Goal: Task Accomplishment & Management: Complete application form

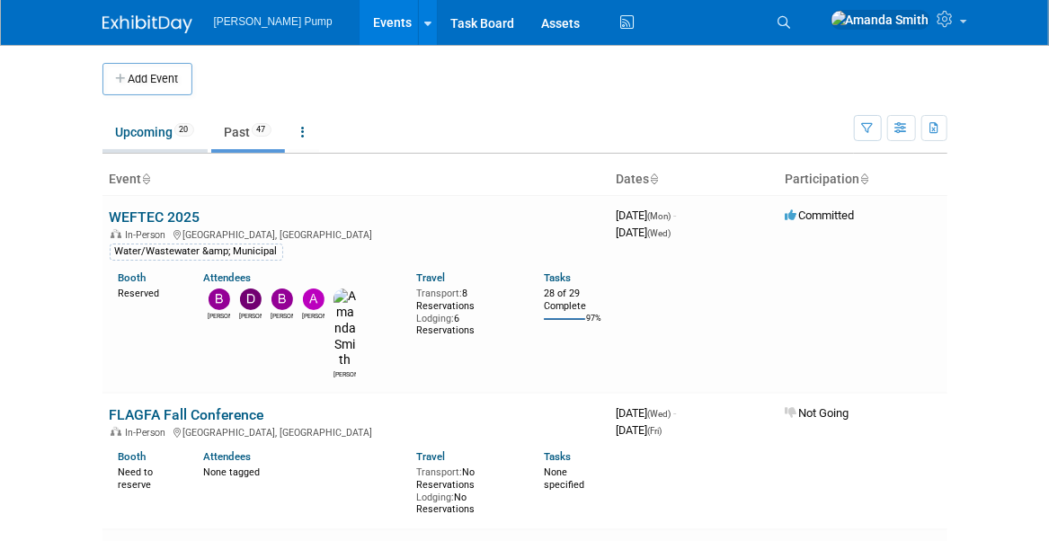
click at [142, 130] on link "Upcoming 20" at bounding box center [154, 132] width 105 height 34
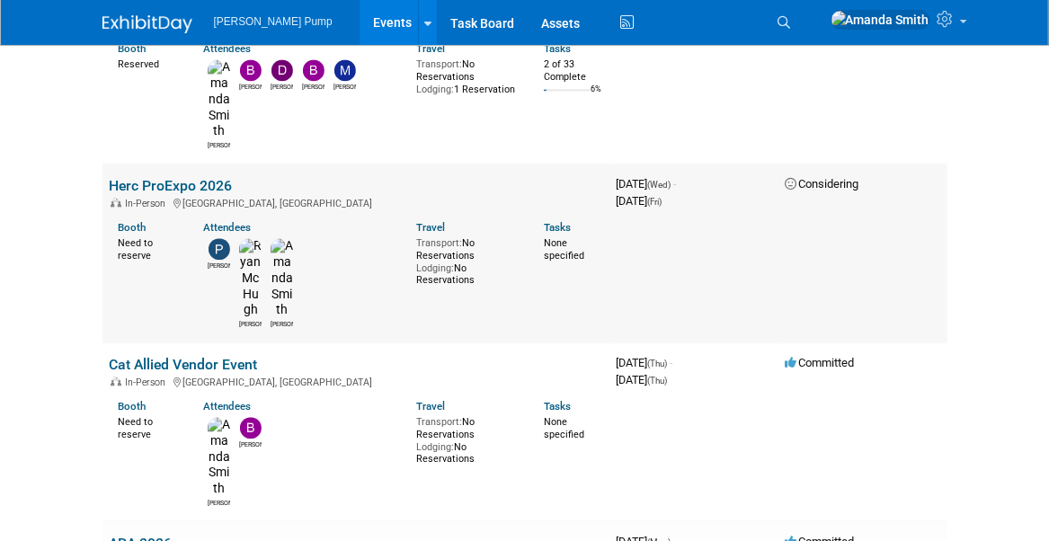
scroll to position [1797, 0]
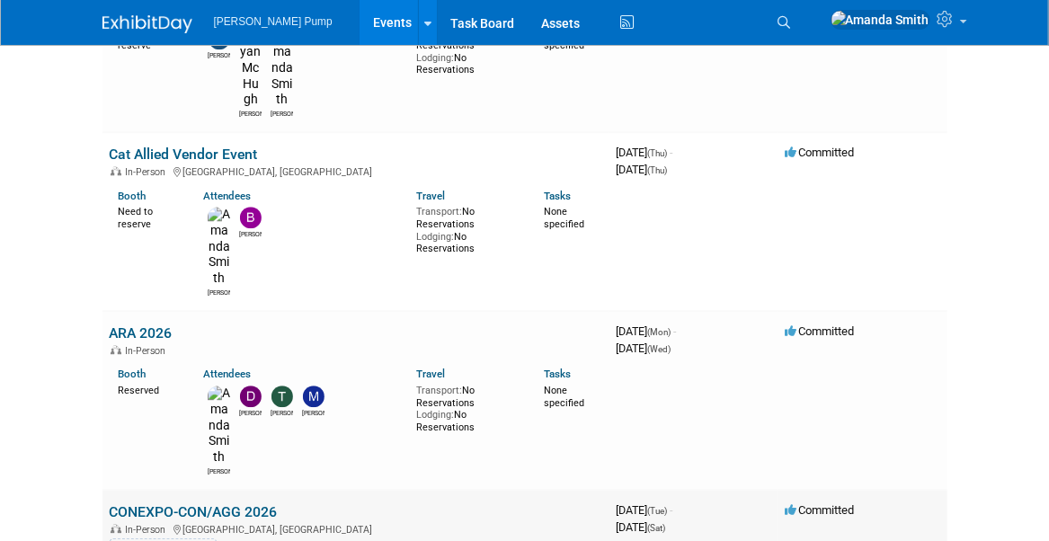
click at [203, 503] on link "CONEXPO-CON/AGG 2026" at bounding box center [194, 511] width 168 height 17
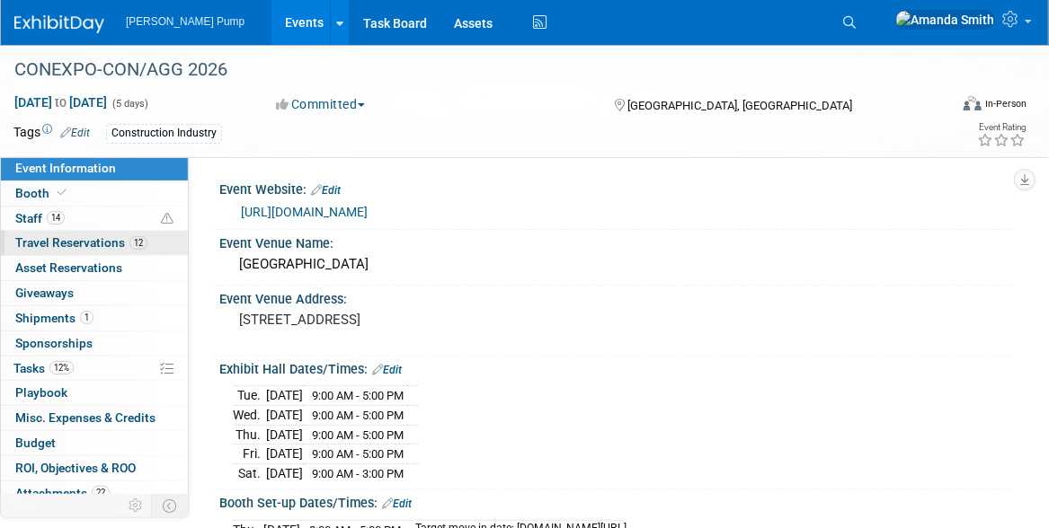
click at [65, 244] on span "Travel Reservations 12" at bounding box center [81, 242] width 132 height 14
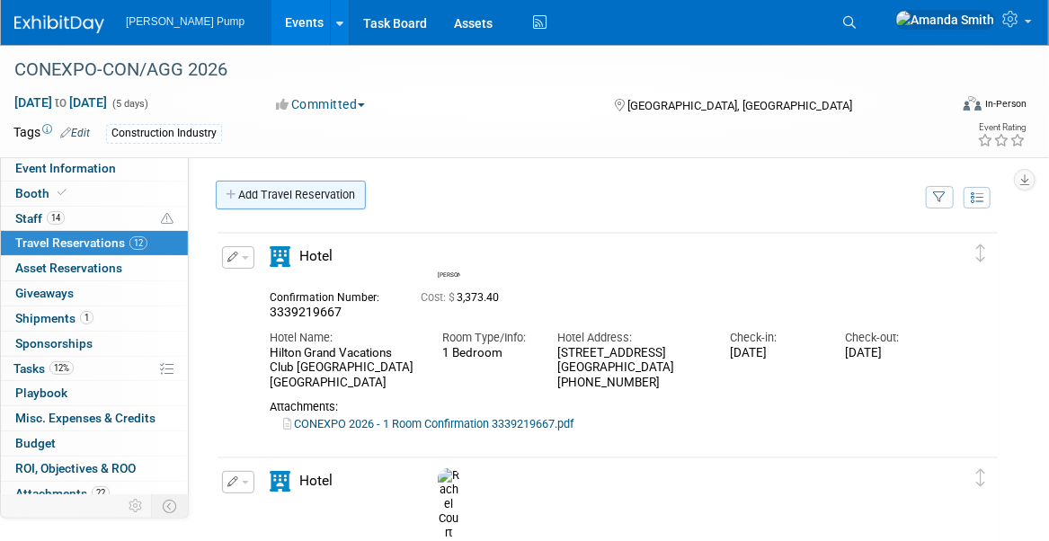
click at [320, 195] on link "Add Travel Reservation" at bounding box center [291, 195] width 150 height 29
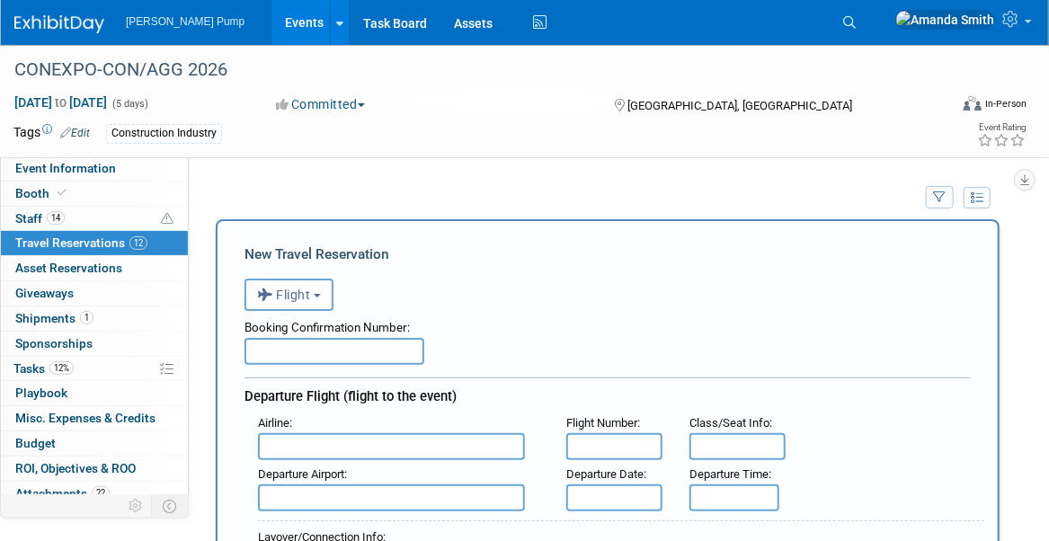
click at [309, 349] on input "text" at bounding box center [334, 351] width 180 height 27
type input "J"
type input "HBF9UJ"
click at [499, 440] on input "text" at bounding box center [391, 446] width 267 height 27
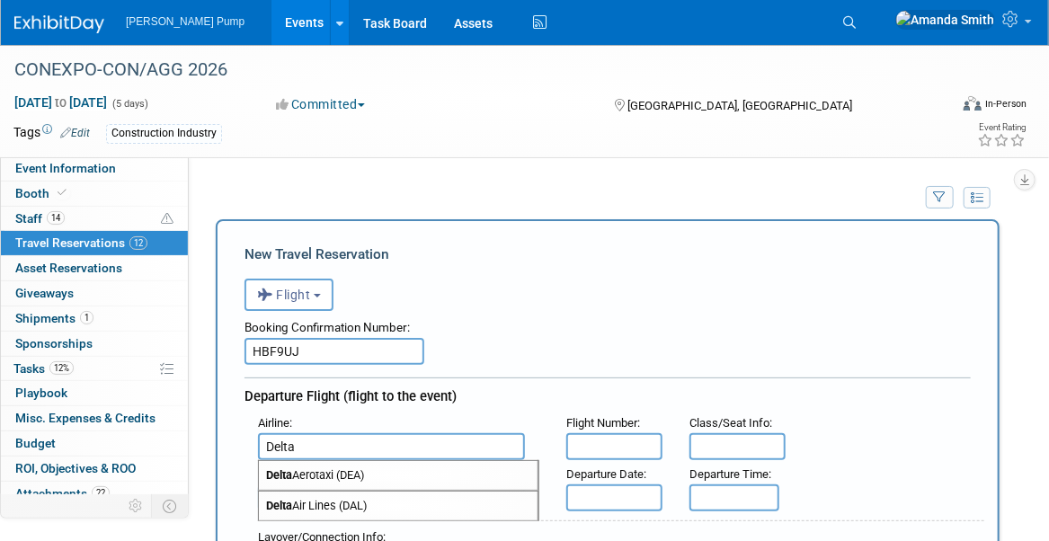
click at [490, 500] on span "Delta Air Lines (DAL)" at bounding box center [398, 506] width 279 height 29
type input "Delta Air Lines (DAL)"
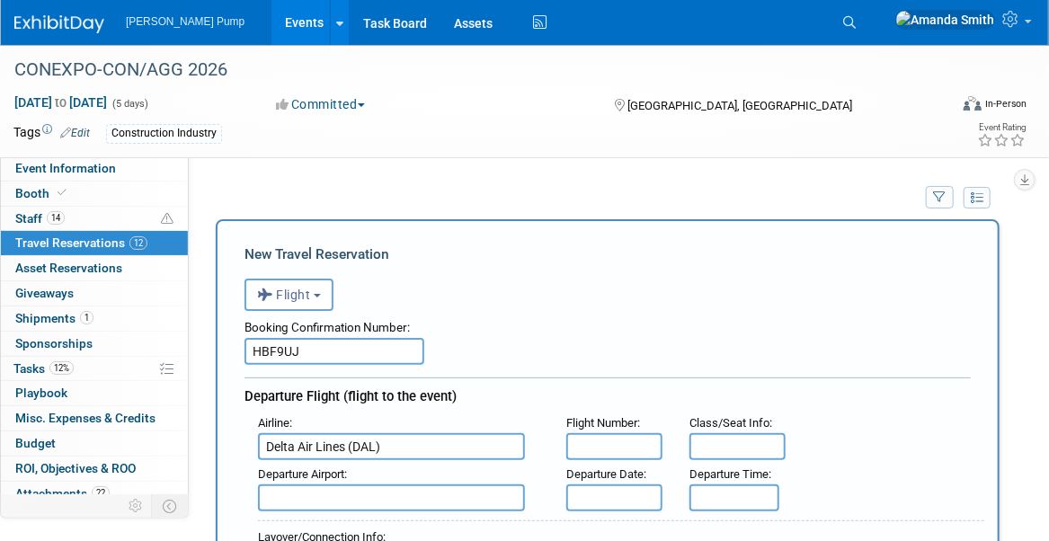
click at [604, 439] on input "text" at bounding box center [614, 446] width 96 height 27
type input "3035"
click at [712, 441] on input "text" at bounding box center [737, 446] width 96 height 27
click at [732, 445] on input "text" at bounding box center [737, 446] width 96 height 27
type input "11F"
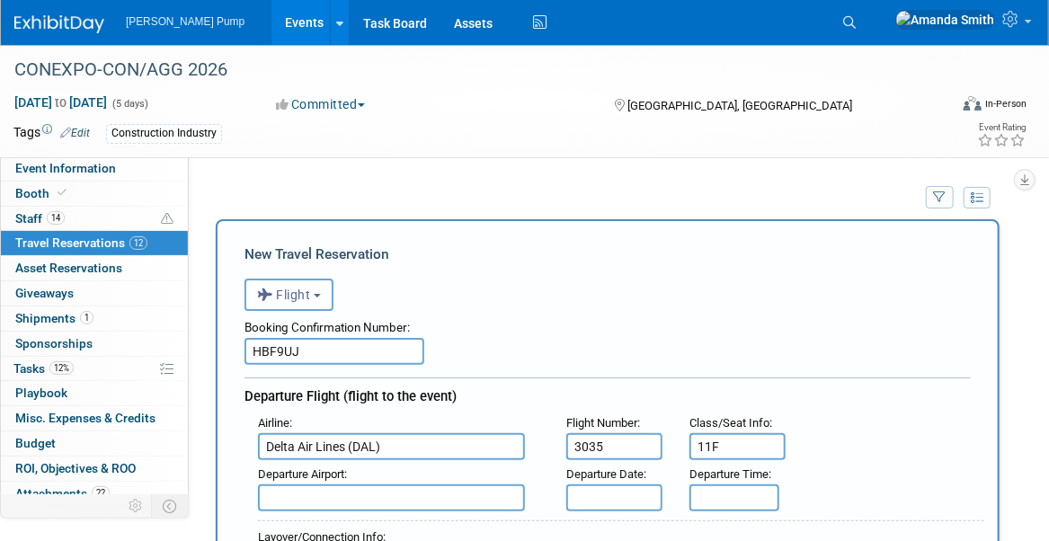
click at [365, 491] on input "text" at bounding box center [391, 497] width 267 height 27
click at [377, 528] on span "DAB - Daytona Beach International Airport" at bounding box center [398, 526] width 279 height 29
type input "DAB - Daytona Beach International Airport"
click at [620, 485] on input "text" at bounding box center [614, 497] width 96 height 27
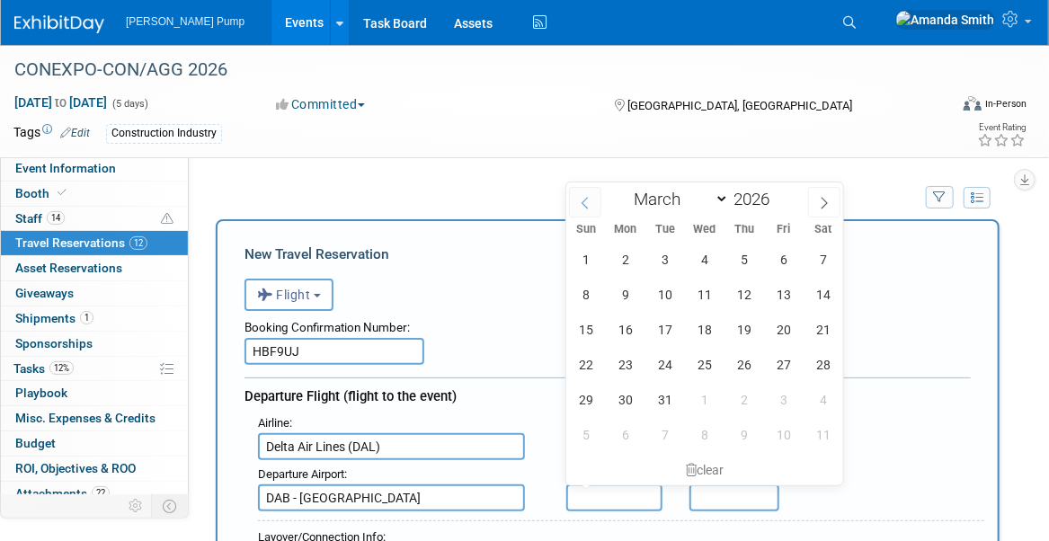
click at [590, 202] on icon at bounding box center [585, 203] width 13 height 13
select select "1"
click at [772, 368] on span "27" at bounding box center [783, 364] width 35 height 35
type input "Feb 27, 2026"
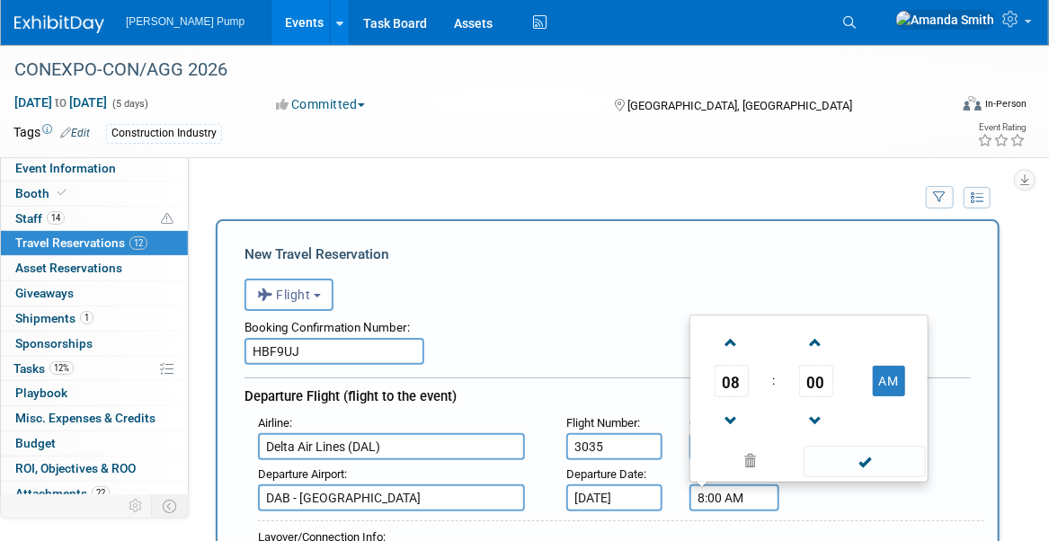
click at [703, 499] on input "8:00 AM" at bounding box center [734, 497] width 90 height 27
click at [733, 330] on span at bounding box center [730, 342] width 31 height 31
click at [813, 337] on span at bounding box center [815, 342] width 31 height 31
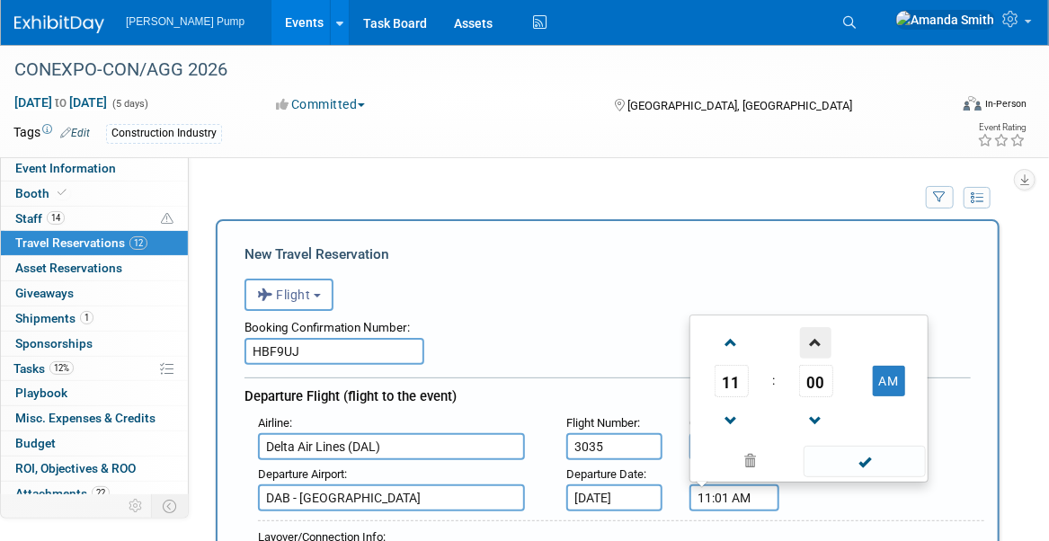
click at [813, 337] on span at bounding box center [815, 342] width 31 height 31
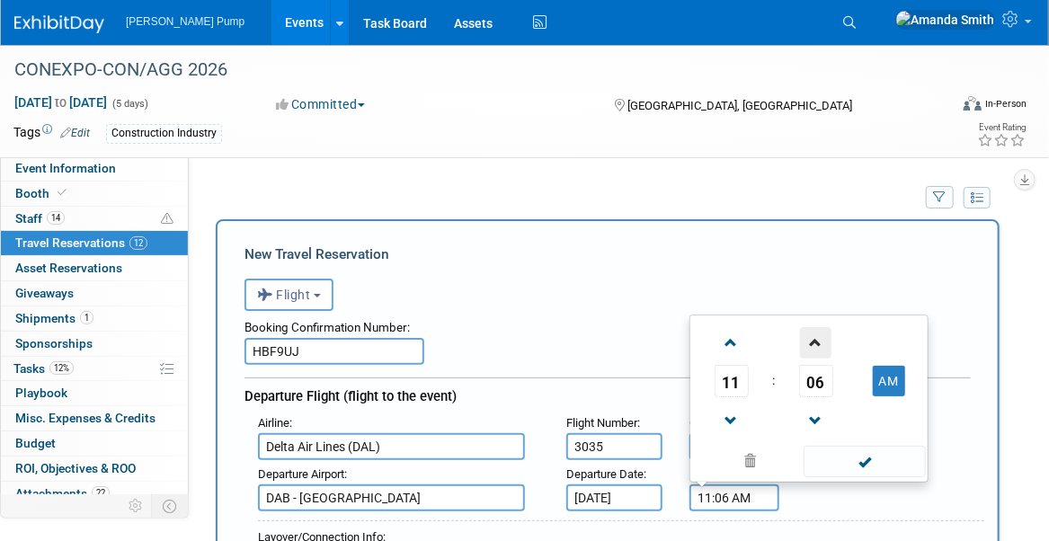
click at [813, 337] on span at bounding box center [815, 342] width 31 height 31
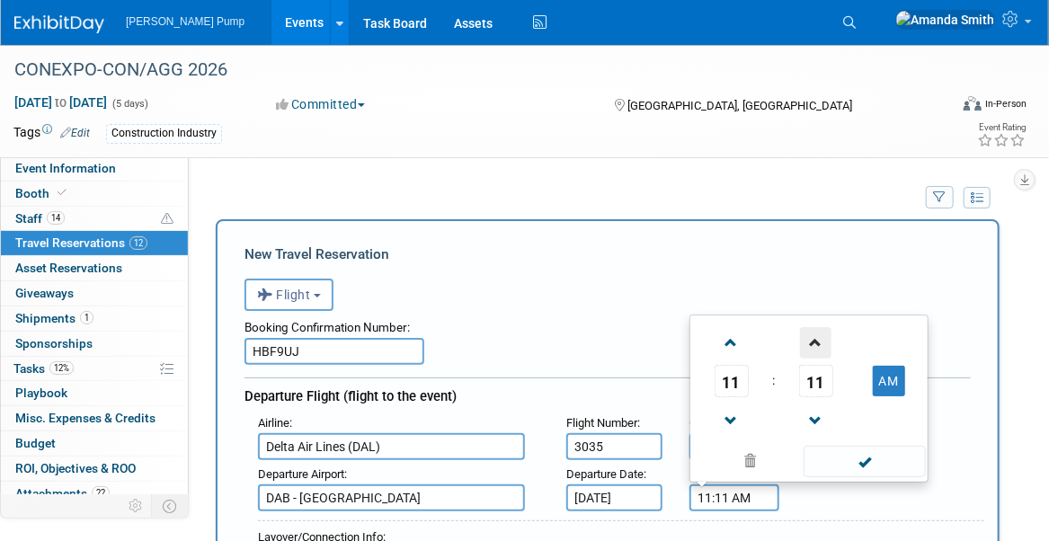
click at [813, 337] on span at bounding box center [815, 342] width 31 height 31
click at [815, 337] on span at bounding box center [815, 342] width 31 height 31
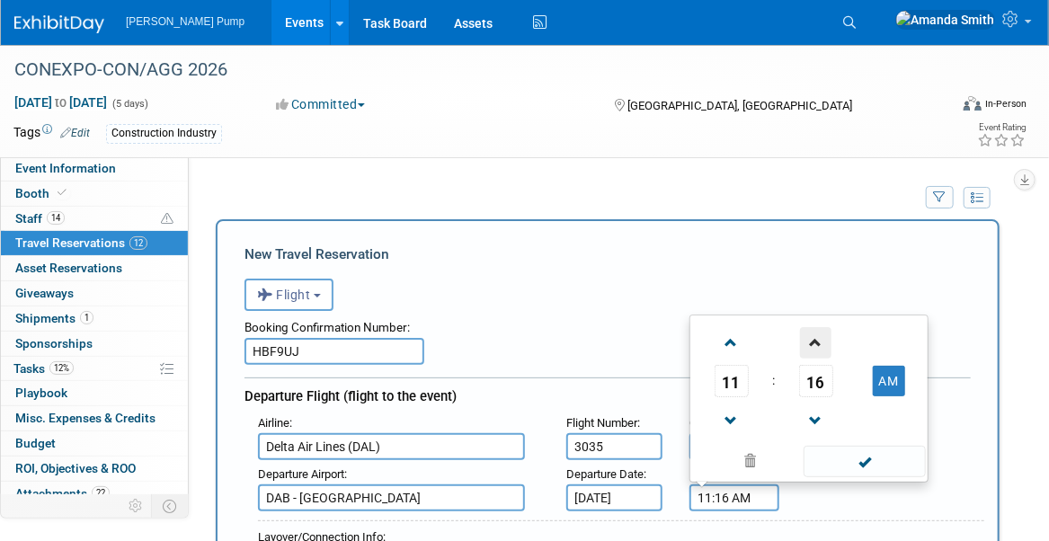
click at [820, 335] on span at bounding box center [815, 342] width 31 height 31
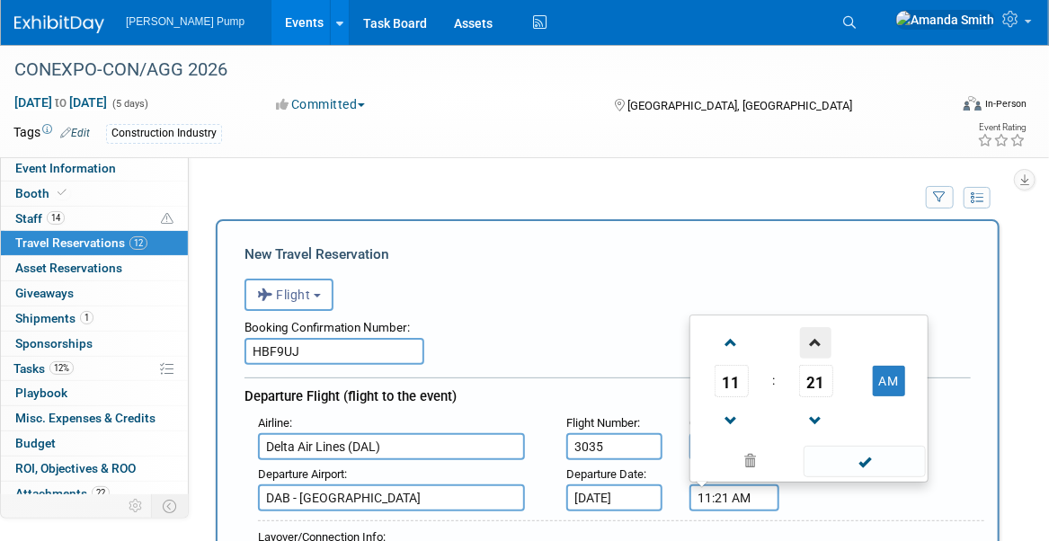
click at [820, 335] on span at bounding box center [815, 342] width 31 height 31
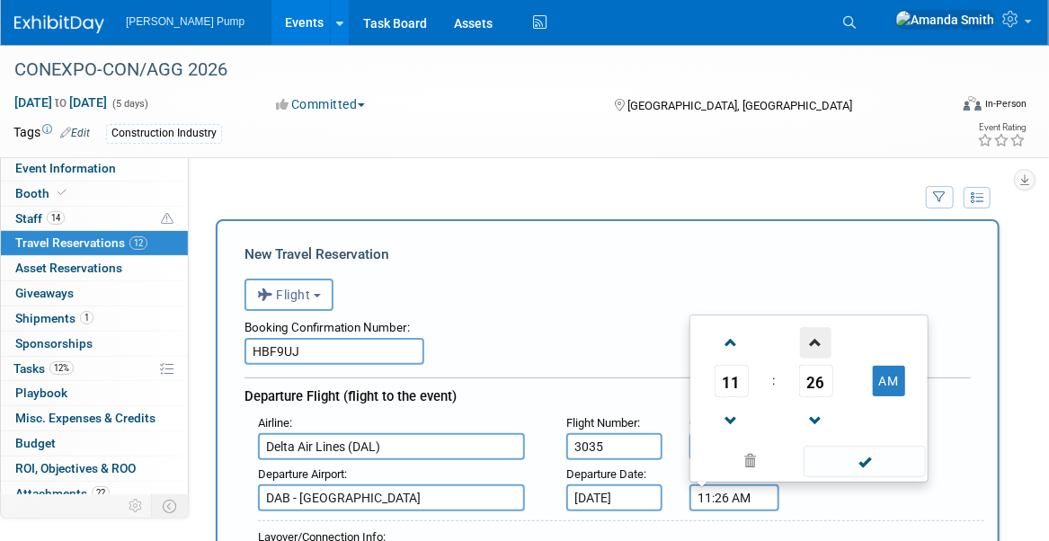
click at [820, 335] on span at bounding box center [815, 342] width 31 height 31
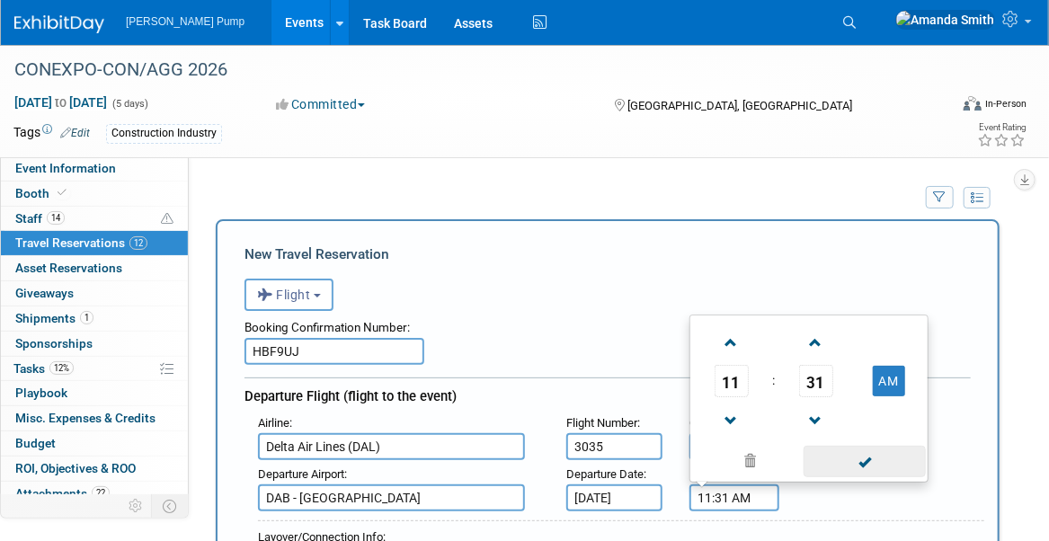
click at [885, 464] on span at bounding box center [863, 461] width 121 height 31
type input "11:31 AM"
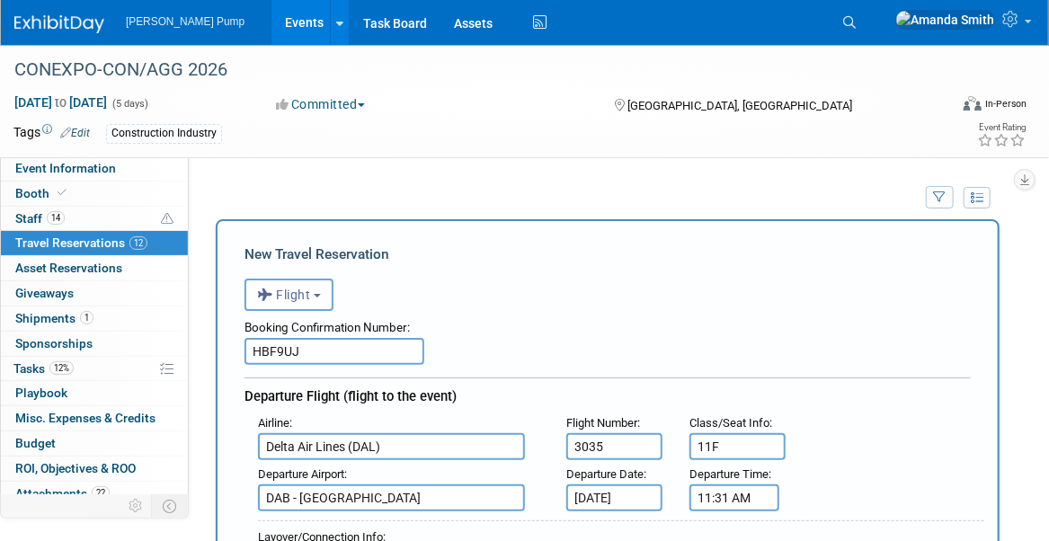
click at [961, 454] on div "Airline : Delta Air Lines (DAL) Flight Number : 3035 Class/Seat Info : 11F" at bounding box center [614, 435] width 740 height 51
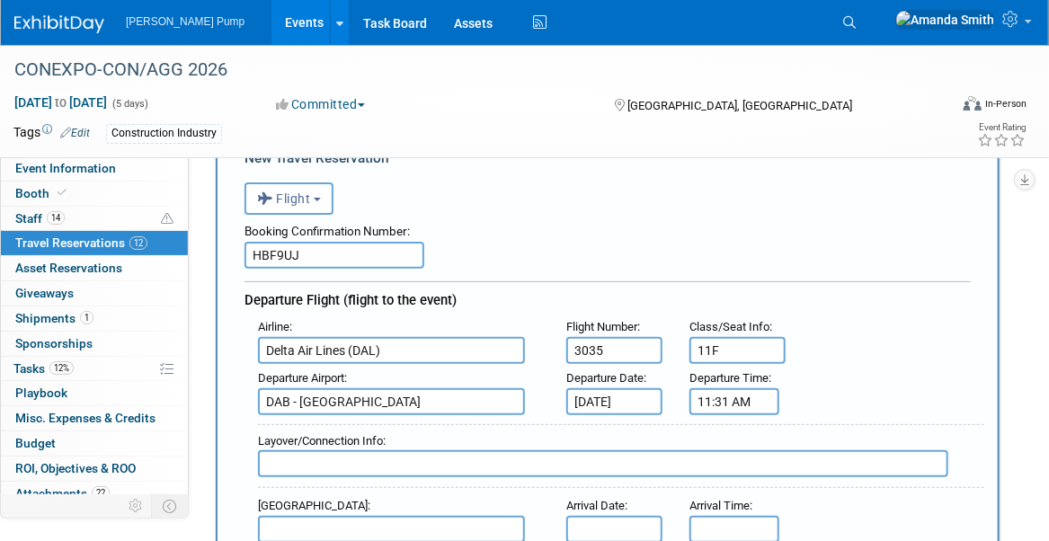
scroll to position [270, 0]
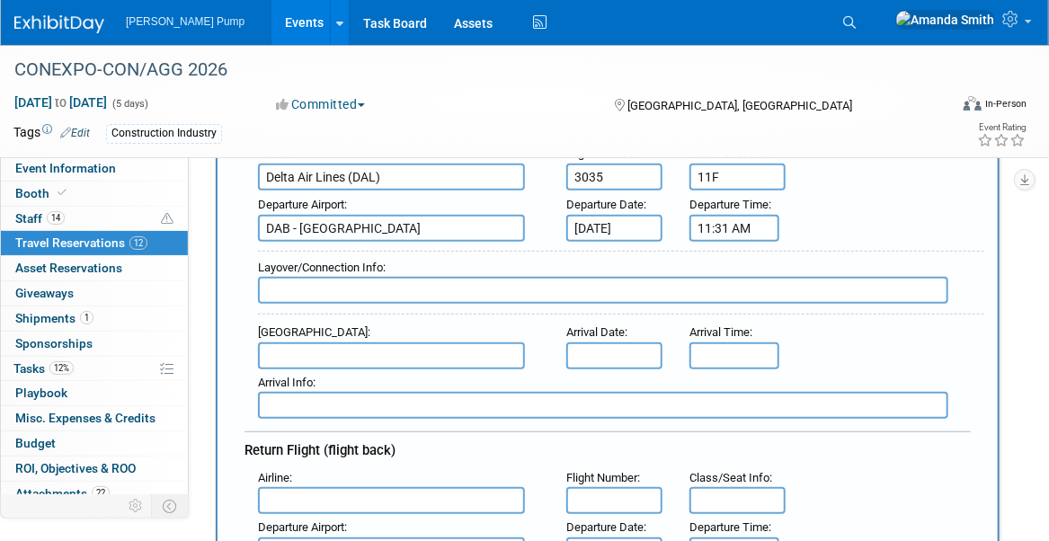
click at [399, 288] on input "text" at bounding box center [603, 290] width 690 height 27
type input "Layover in ATL, them Flight DL0466, seat 12A"
click at [363, 350] on input "text" at bounding box center [391, 355] width 267 height 27
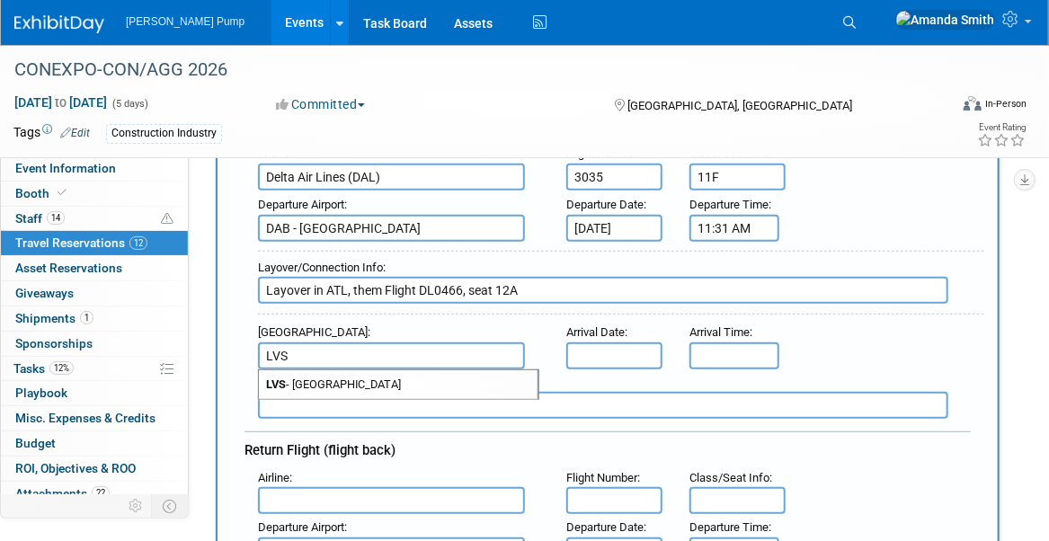
click at [411, 374] on span "LVS - Las Vegas Municipal Airport" at bounding box center [398, 384] width 279 height 29
type input "LVS - Las Vegas Municipal Airport"
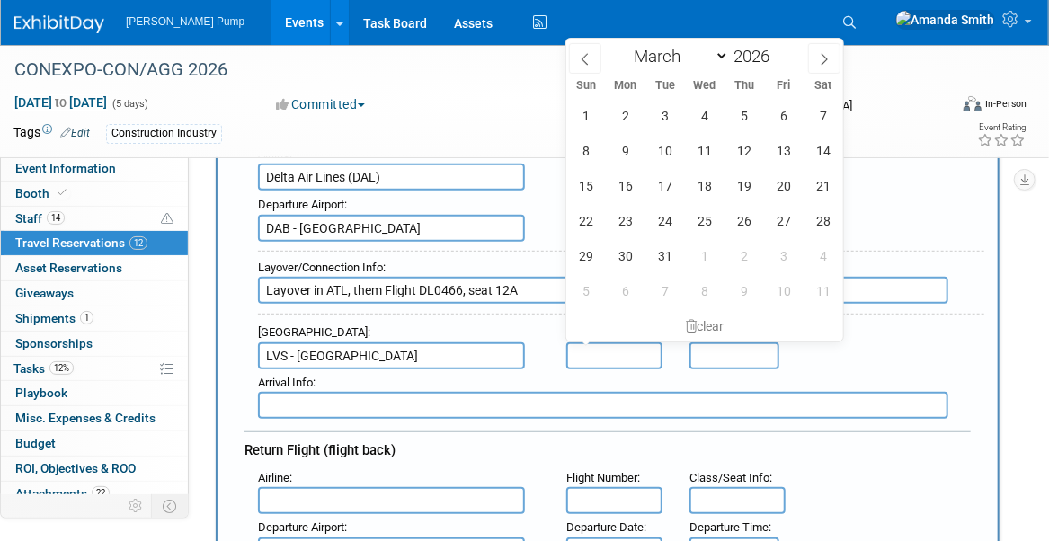
click at [611, 343] on input "text" at bounding box center [614, 355] width 96 height 27
click at [589, 61] on icon at bounding box center [585, 59] width 13 height 13
select select "1"
click at [789, 215] on span "27" at bounding box center [783, 220] width 35 height 35
type input "Feb 27, 2026"
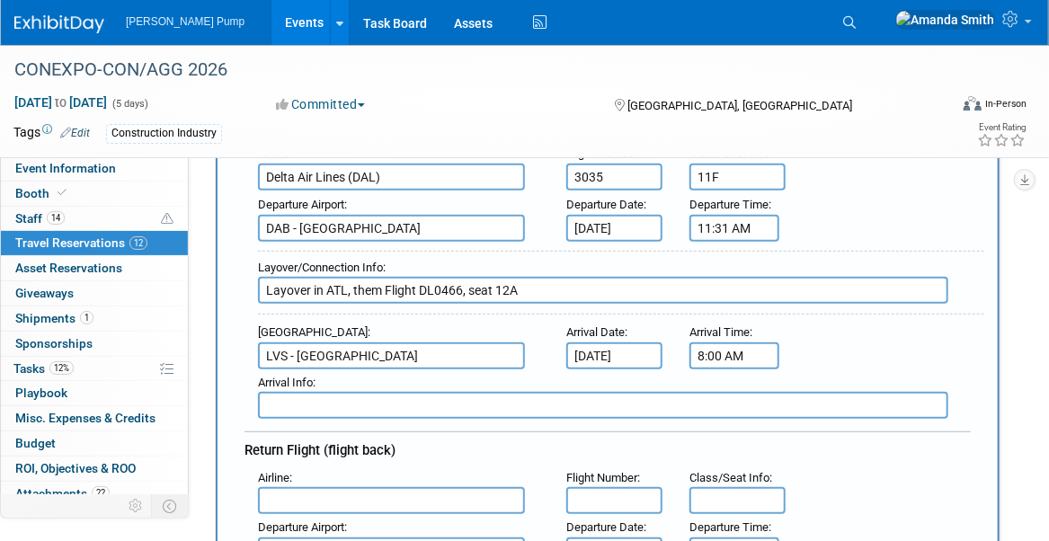
click at [735, 355] on input "8:00 AM" at bounding box center [734, 355] width 90 height 27
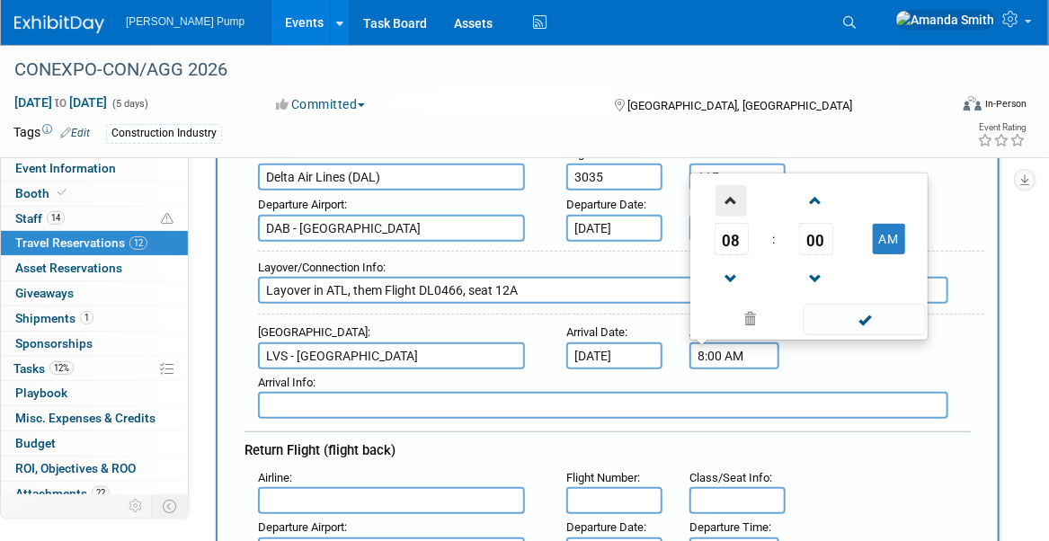
click at [731, 200] on span at bounding box center [730, 200] width 31 height 31
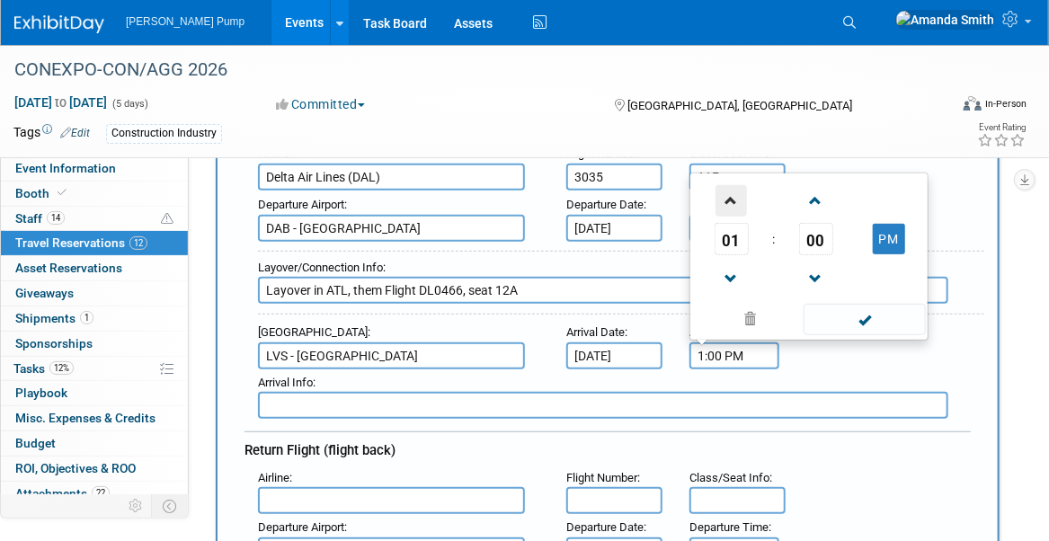
click at [731, 200] on span at bounding box center [730, 200] width 31 height 31
click at [727, 268] on span at bounding box center [730, 278] width 31 height 31
click at [823, 189] on span at bounding box center [815, 200] width 31 height 31
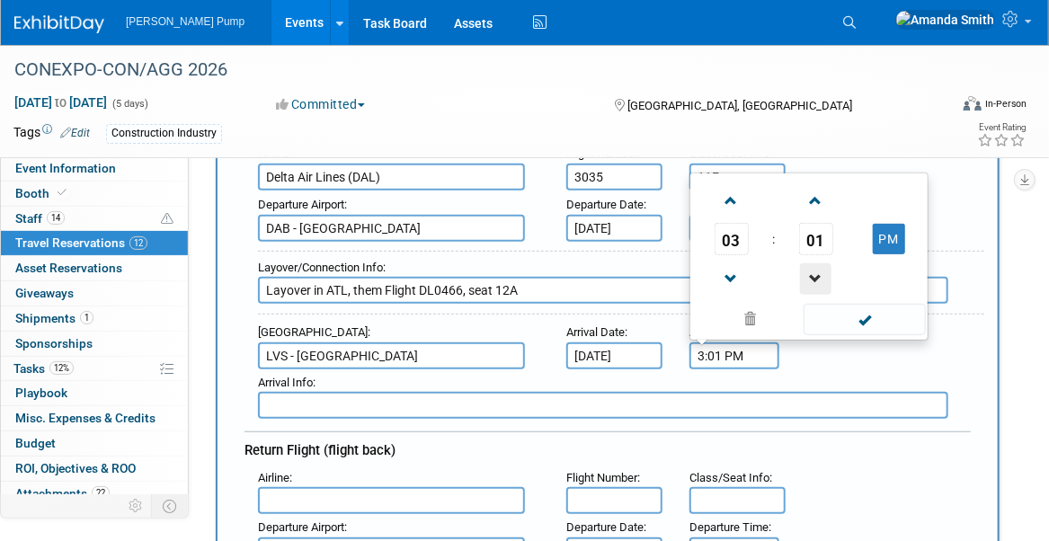
click at [821, 268] on span at bounding box center [815, 278] width 31 height 31
click at [820, 198] on span at bounding box center [815, 200] width 31 height 31
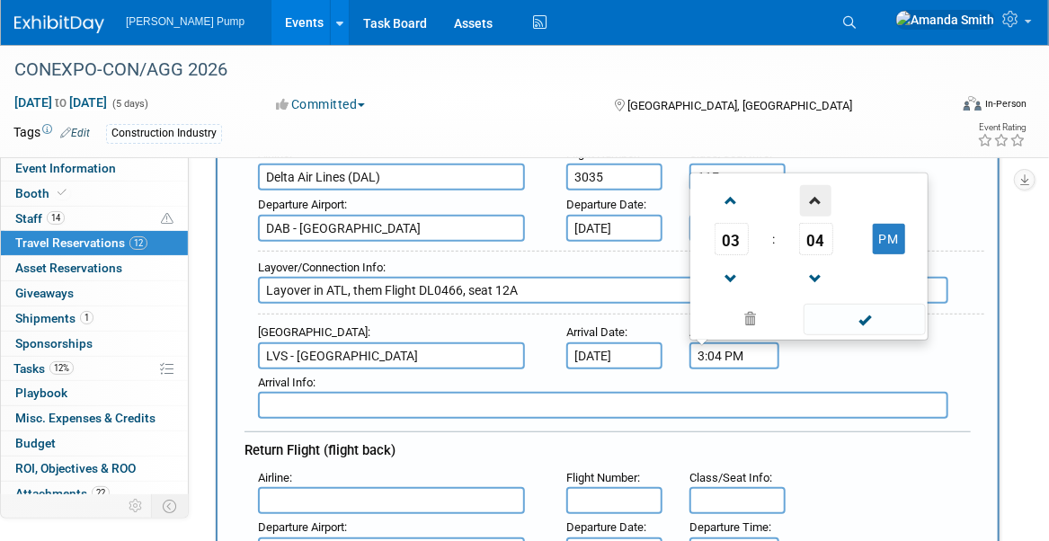
click at [820, 198] on span at bounding box center [815, 200] width 31 height 31
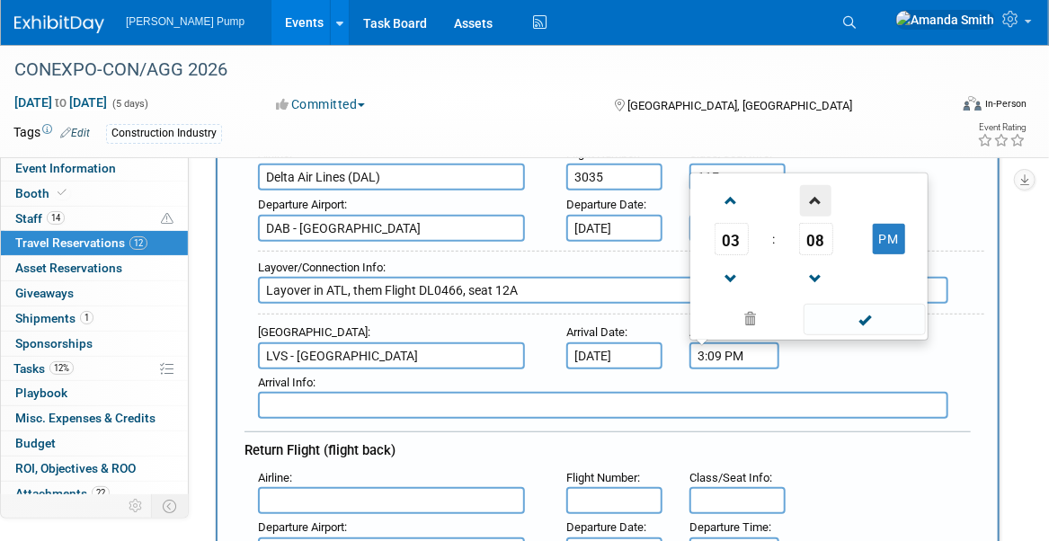
click at [820, 198] on span at bounding box center [815, 200] width 31 height 31
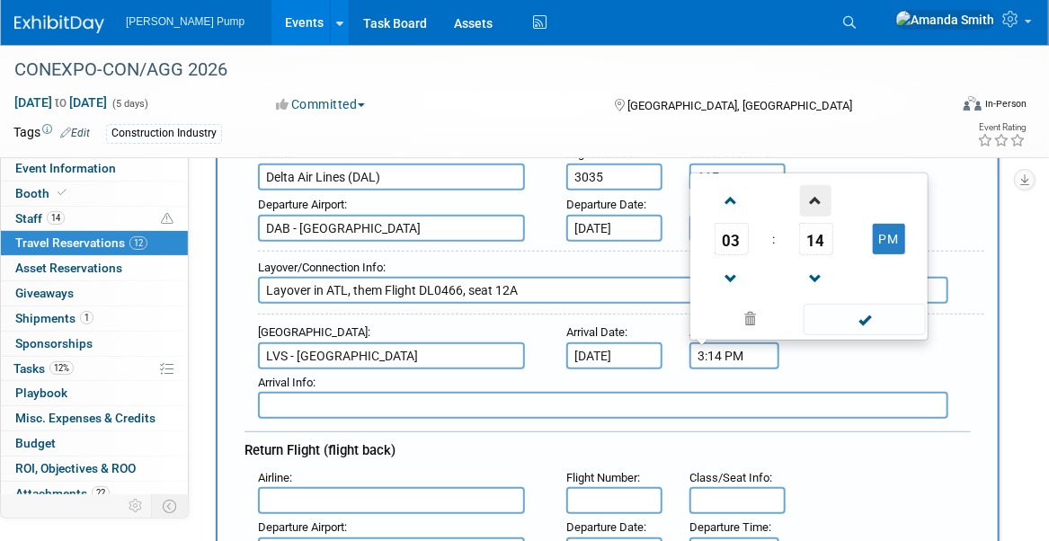
click at [820, 198] on span at bounding box center [815, 200] width 31 height 31
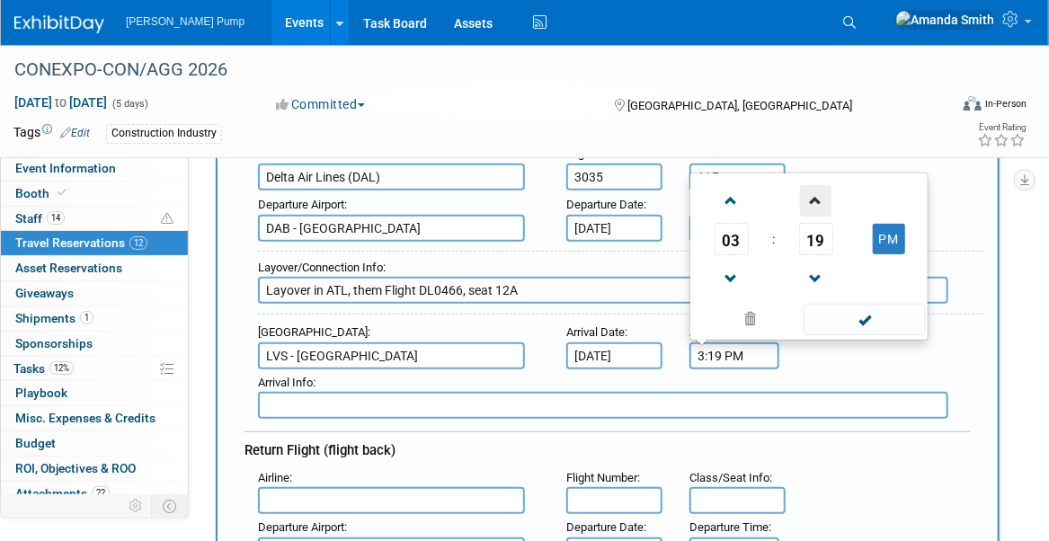
click at [820, 197] on span at bounding box center [815, 200] width 31 height 31
click at [820, 196] on span at bounding box center [815, 200] width 31 height 31
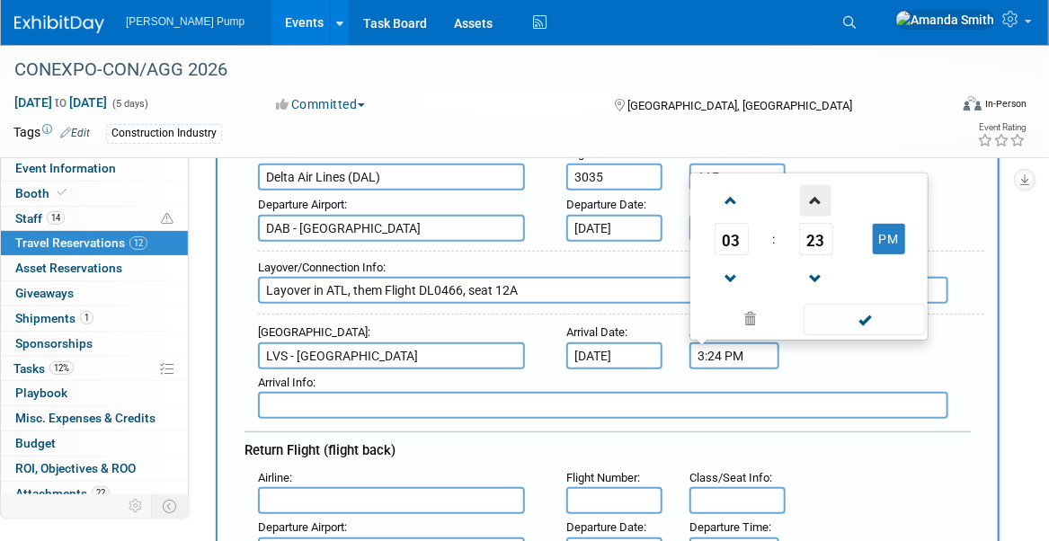
click at [820, 196] on span at bounding box center [815, 200] width 31 height 31
click at [820, 195] on span at bounding box center [815, 200] width 31 height 31
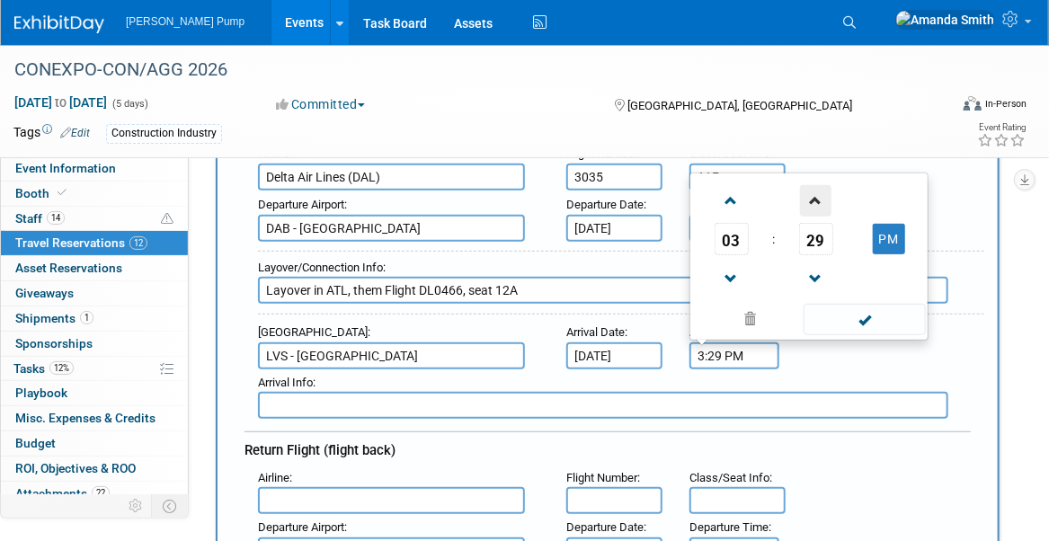
click at [820, 195] on span at bounding box center [815, 200] width 31 height 31
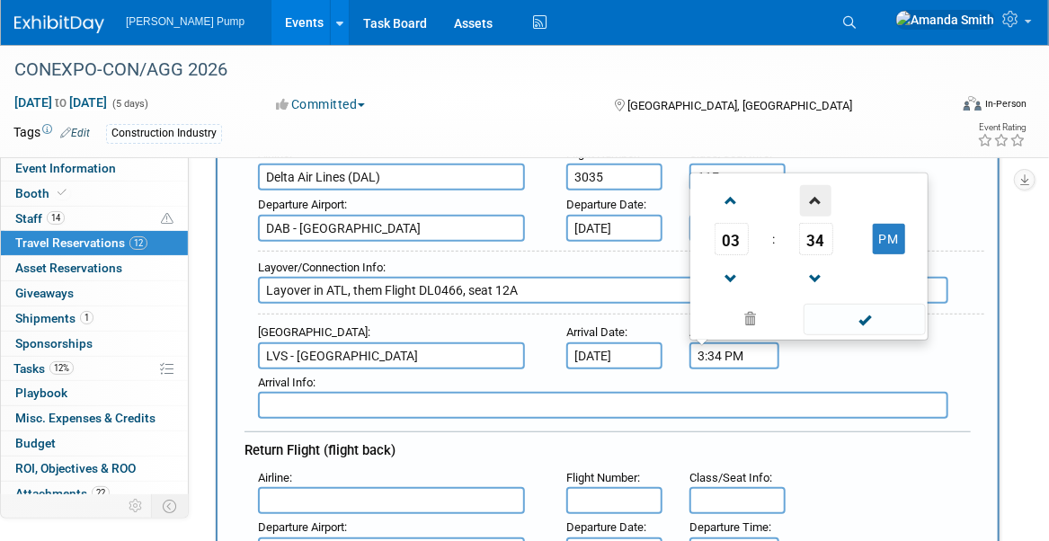
click at [820, 195] on span at bounding box center [815, 200] width 31 height 31
click at [820, 193] on span at bounding box center [815, 200] width 31 height 31
click at [820, 192] on span at bounding box center [815, 200] width 31 height 31
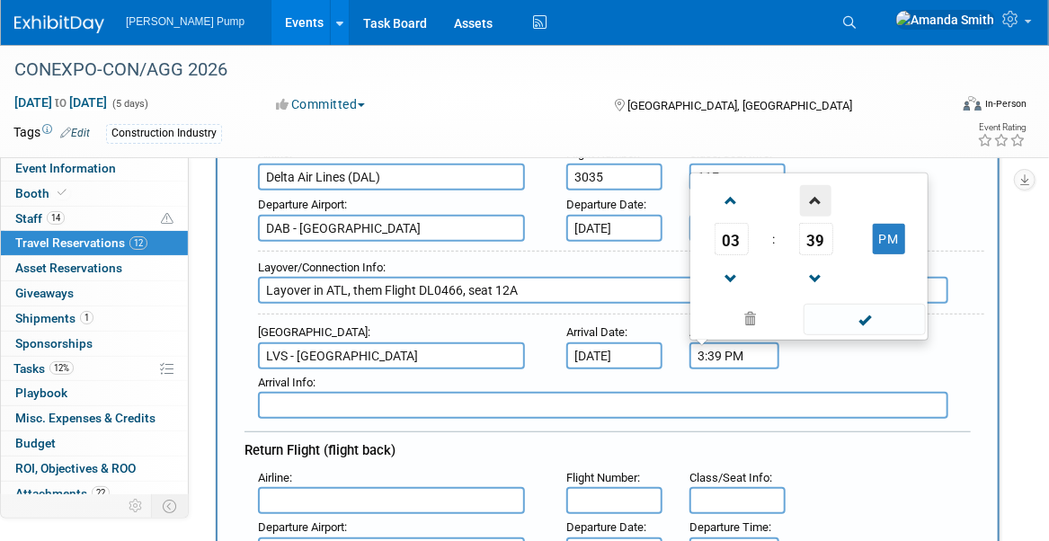
click at [820, 192] on span at bounding box center [815, 200] width 31 height 31
type input "3:42 PM"
click at [866, 320] on span at bounding box center [863, 319] width 121 height 31
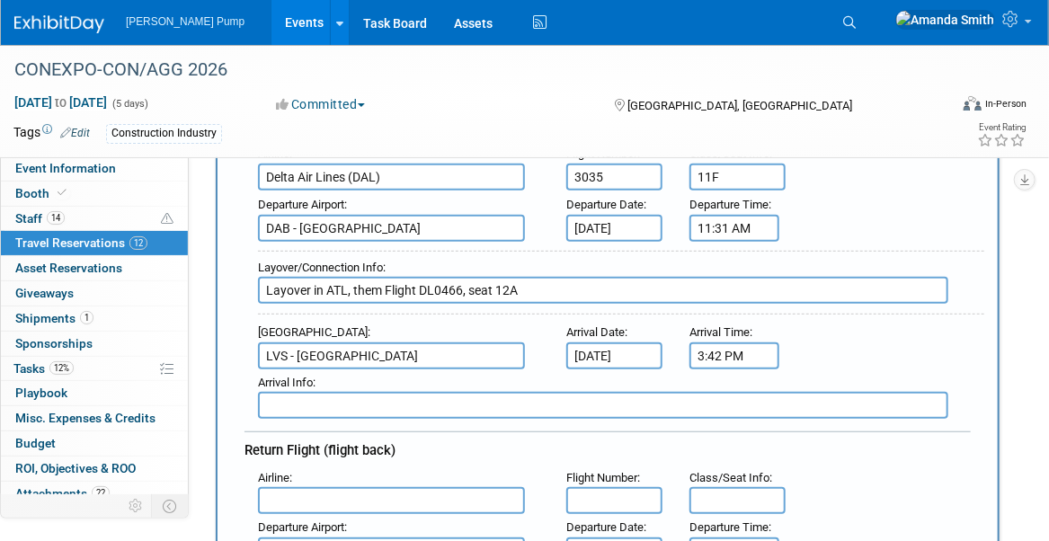
click at [855, 354] on div "Arrival Airport : LVS - Las Vegas Municipal Airport Arrival Date : Feb 27, 2026…" at bounding box center [614, 344] width 740 height 50
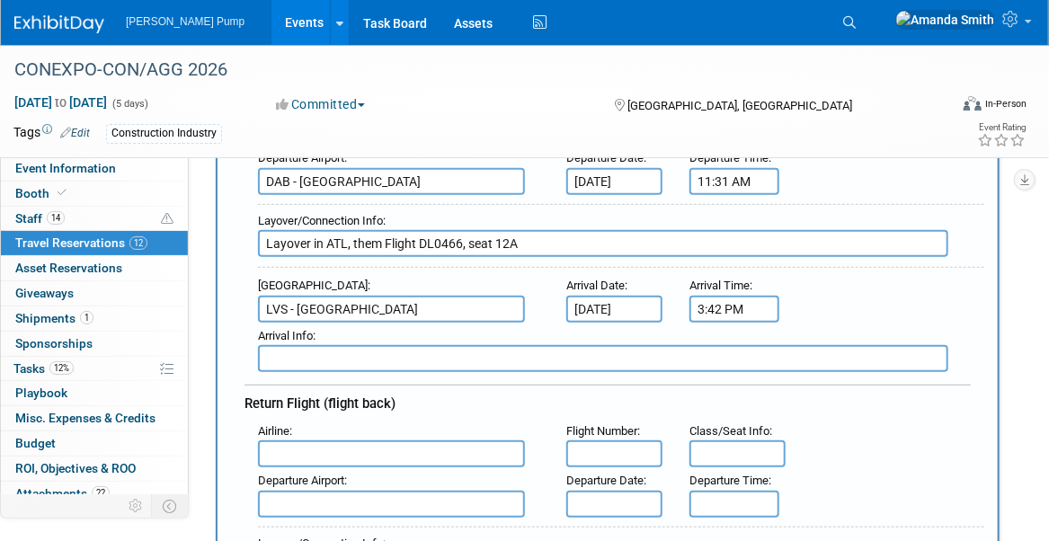
scroll to position [359, 0]
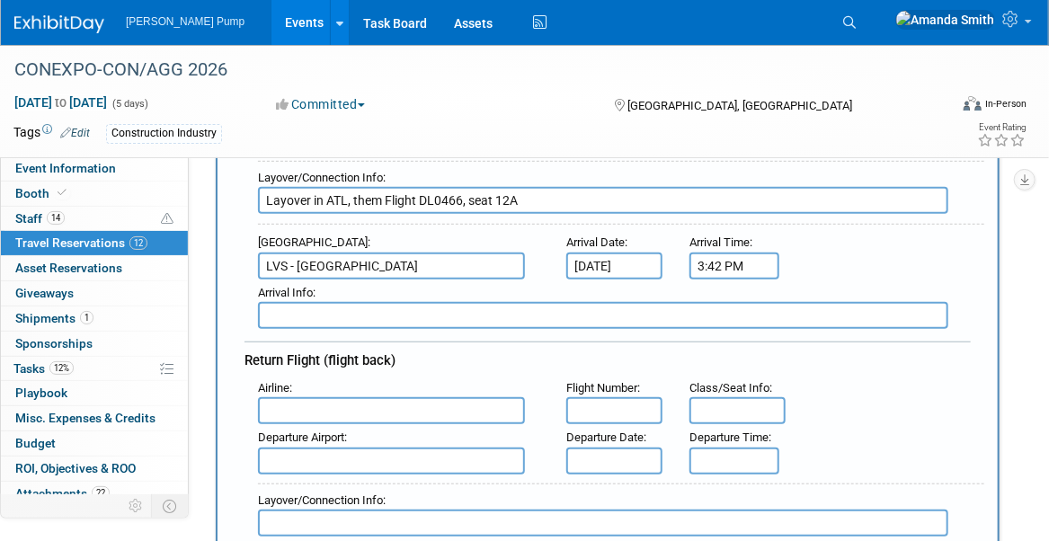
click at [415, 401] on input "text" at bounding box center [391, 410] width 267 height 27
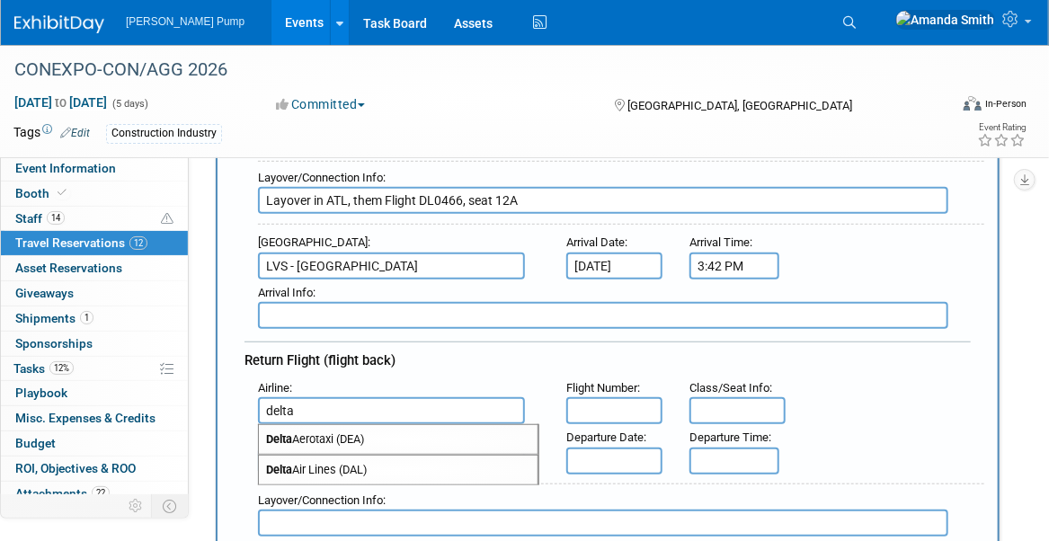
click at [431, 465] on span "Delta Air Lines (DAL)" at bounding box center [398, 470] width 279 height 29
type input "Delta Air Lines (DAL)"
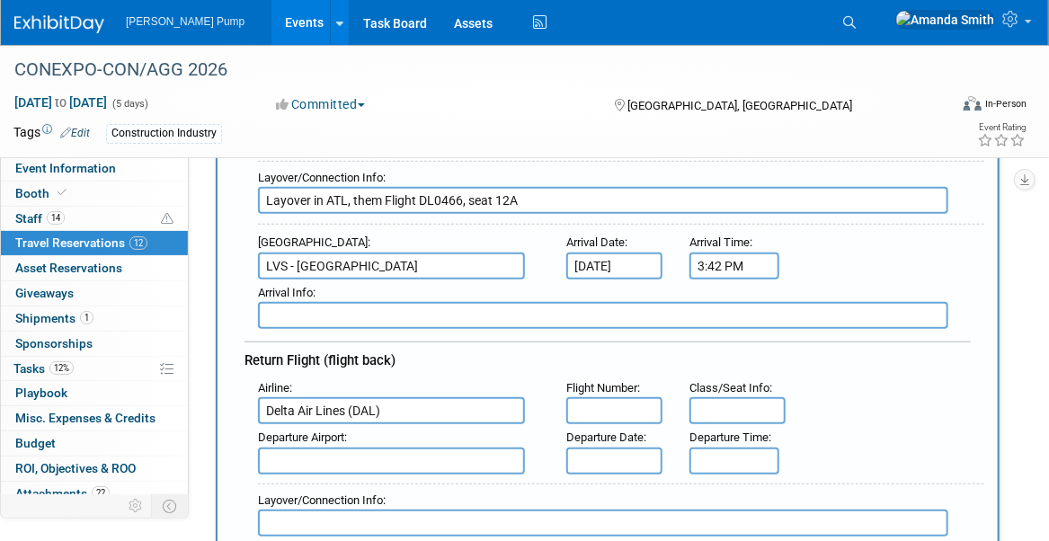
click at [605, 406] on input "text" at bounding box center [614, 410] width 96 height 27
type input "0677"
click at [427, 459] on input "text" at bounding box center [391, 461] width 267 height 27
click at [420, 481] on span "LVS - Las Vegas Municipal Airport" at bounding box center [398, 489] width 279 height 29
type input "LVS - Las Vegas Municipal Airport"
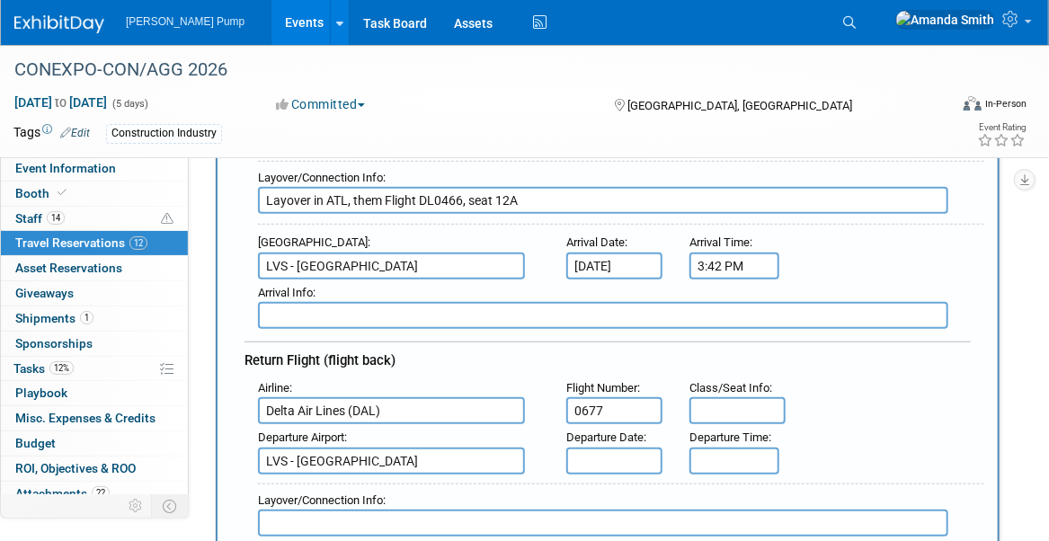
click at [743, 405] on input "text" at bounding box center [737, 410] width 96 height 27
type input "11A"
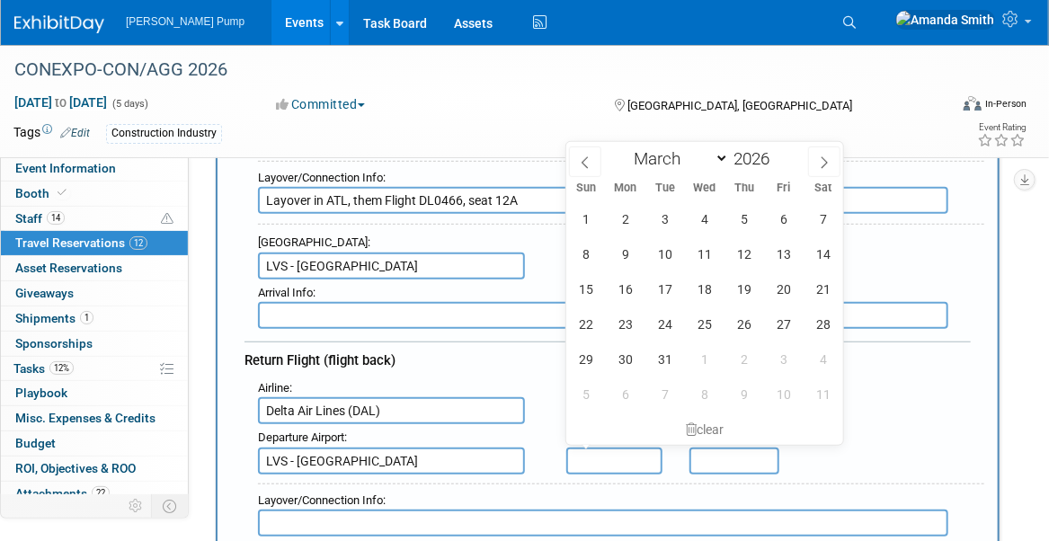
click at [629, 448] on input "text" at bounding box center [614, 461] width 96 height 27
click at [736, 213] on span "5" at bounding box center [743, 218] width 35 height 35
type input "Mar 5, 2026"
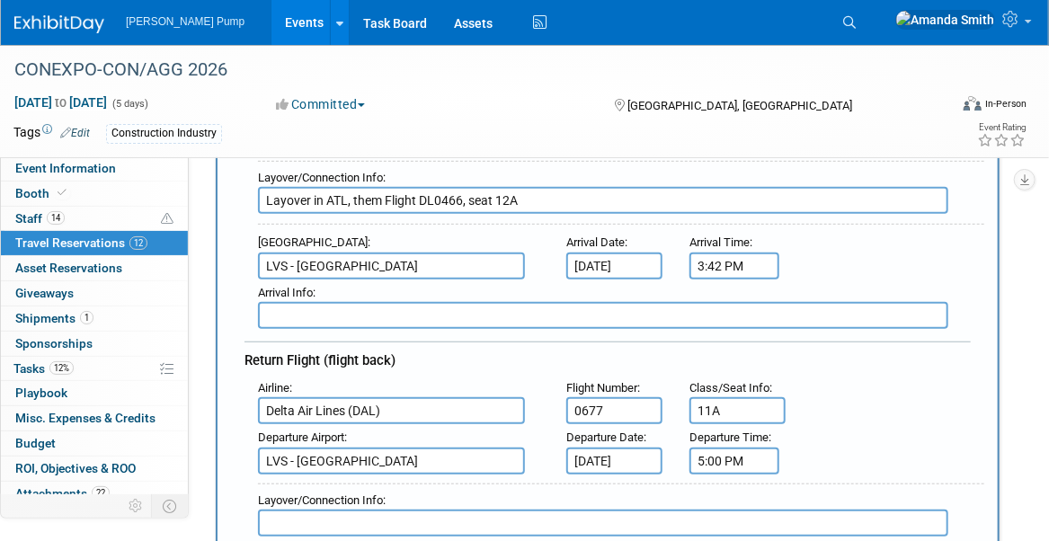
click at [727, 449] on input "5:00 PM" at bounding box center [734, 461] width 90 height 27
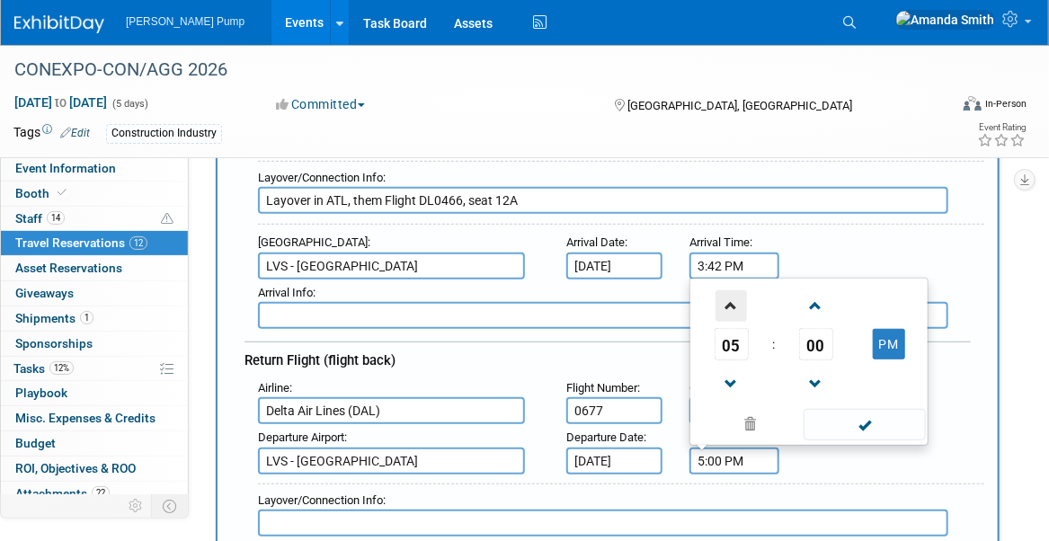
click at [735, 297] on span at bounding box center [730, 305] width 31 height 31
click at [821, 295] on span at bounding box center [815, 305] width 31 height 31
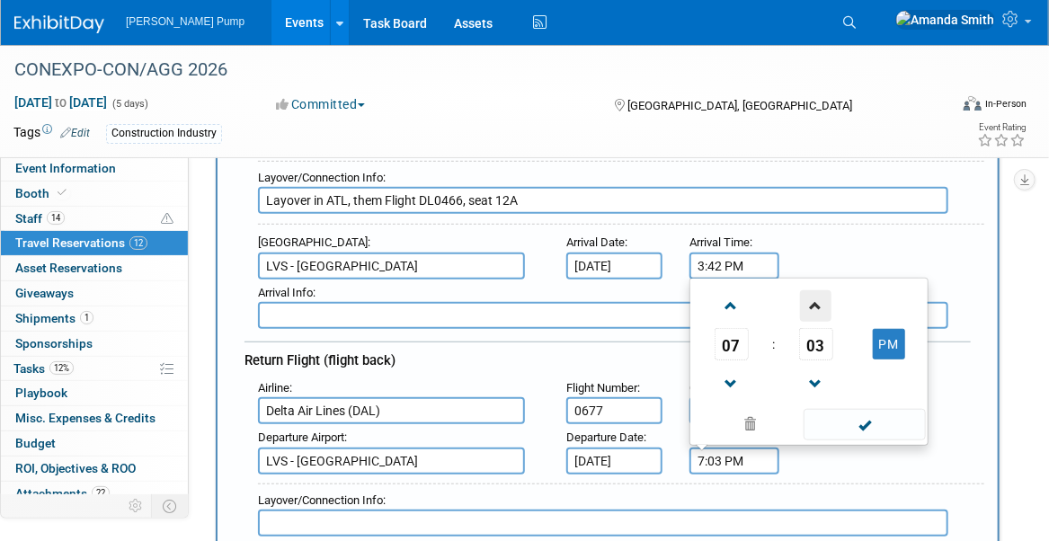
click at [821, 295] on span at bounding box center [815, 305] width 31 height 31
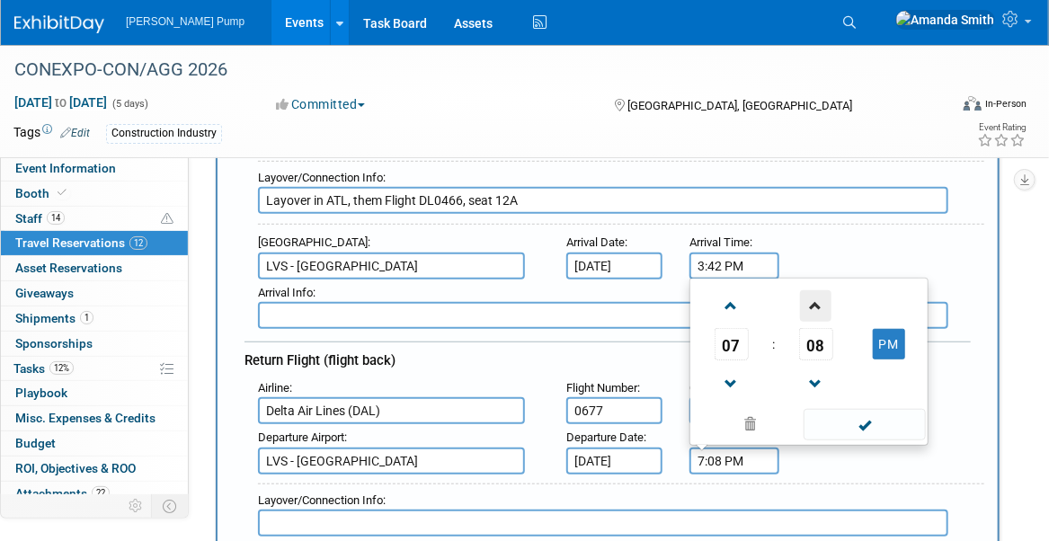
click at [821, 295] on span at bounding box center [815, 305] width 31 height 31
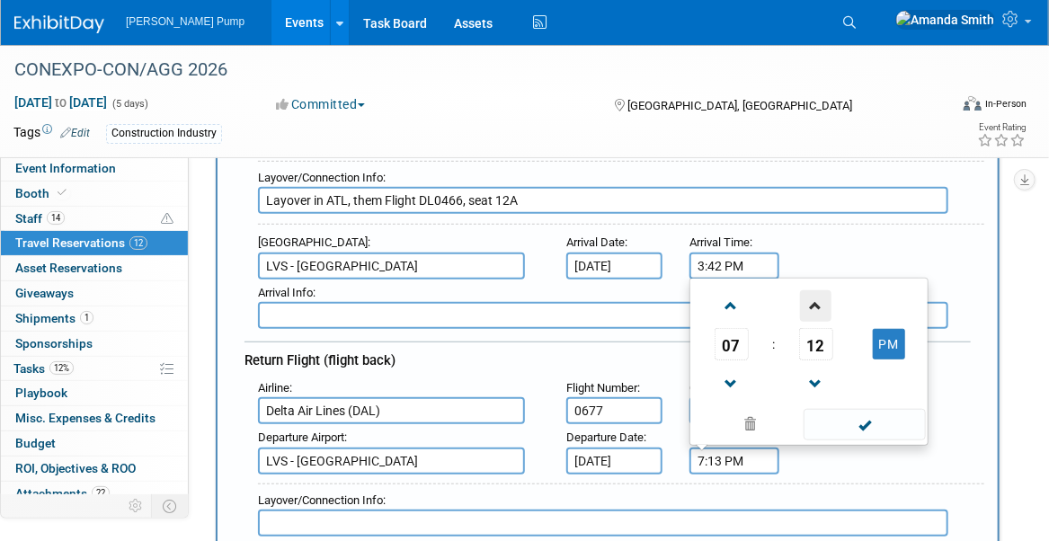
click at [821, 295] on span at bounding box center [815, 305] width 31 height 31
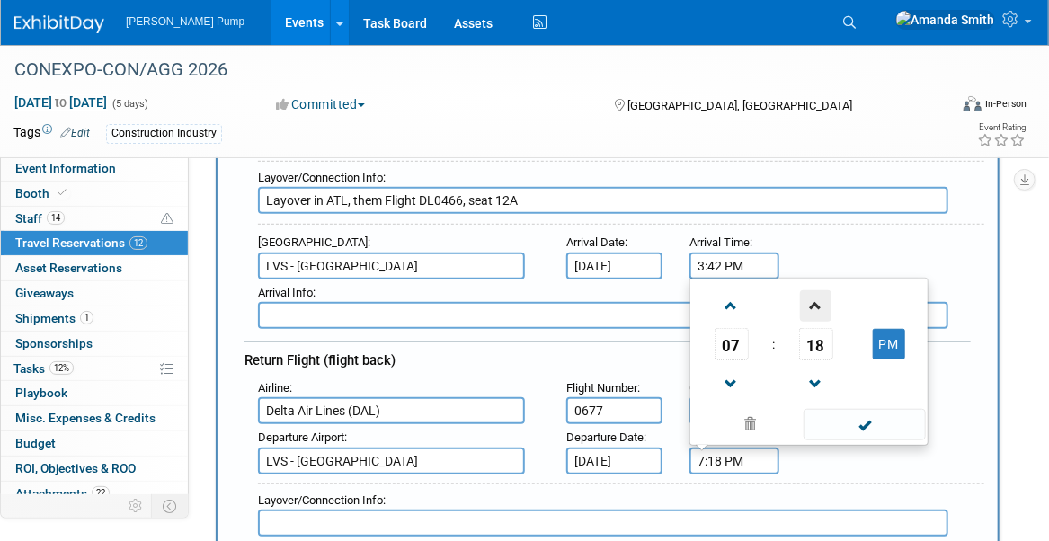
click at [821, 295] on span at bounding box center [815, 305] width 31 height 31
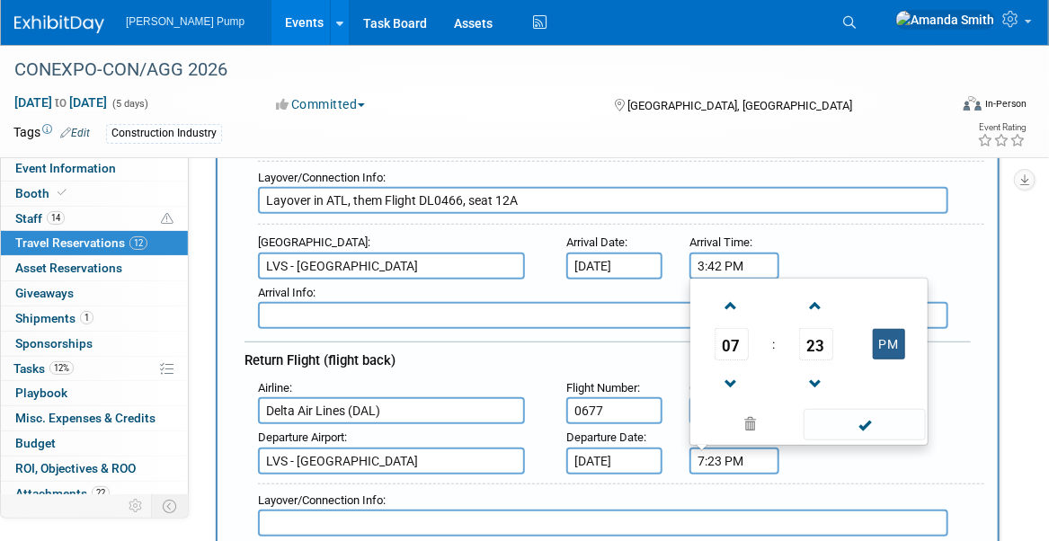
click at [893, 341] on button "PM" at bounding box center [889, 344] width 32 height 31
type input "7:23 AM"
click at [890, 409] on span at bounding box center [863, 424] width 121 height 31
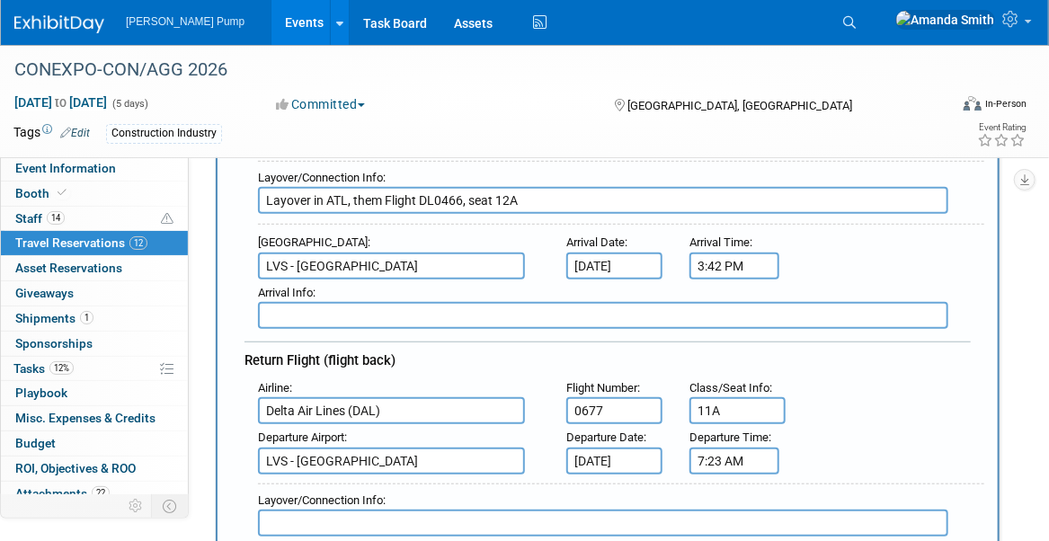
click at [884, 376] on div "Airline : Delta Air Lines (DAL) Flight Number : 0677 Class/Seat Info : 11A" at bounding box center [614, 400] width 740 height 50
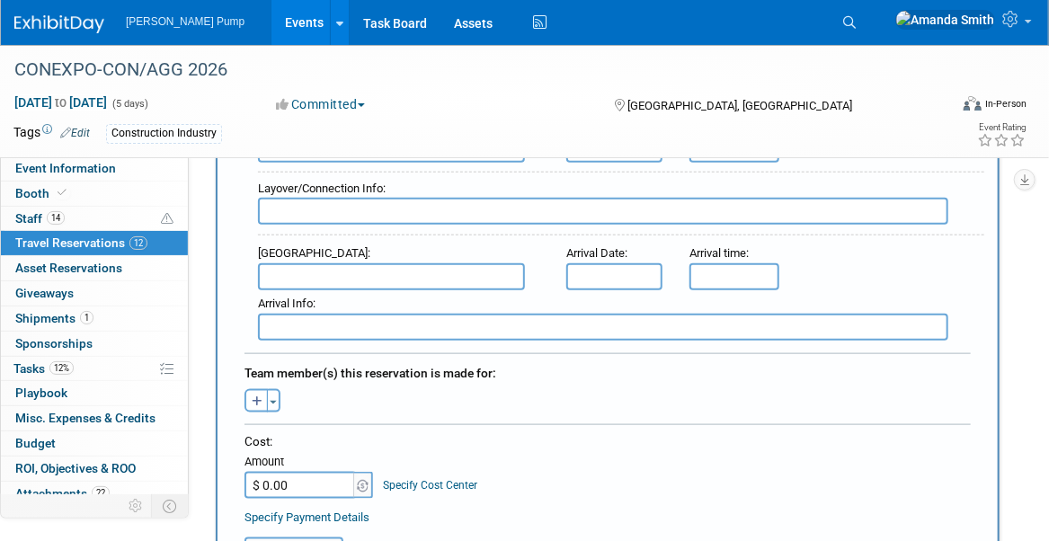
scroll to position [629, 0]
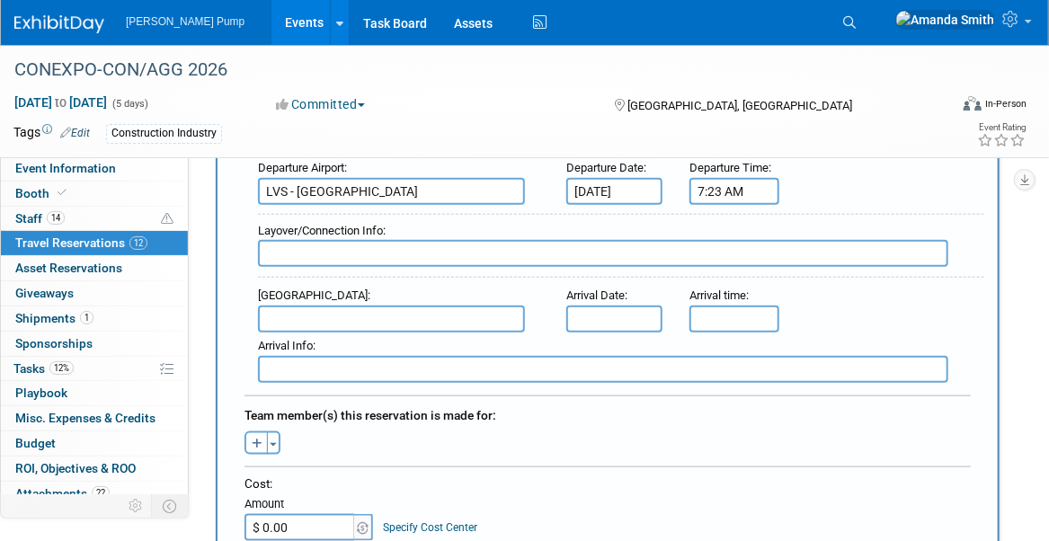
click at [348, 240] on input "text" at bounding box center [603, 253] width 690 height 27
type input "Layover in ATL, then Flight DL3056, seat 11A"
click at [388, 306] on input "text" at bounding box center [391, 319] width 267 height 27
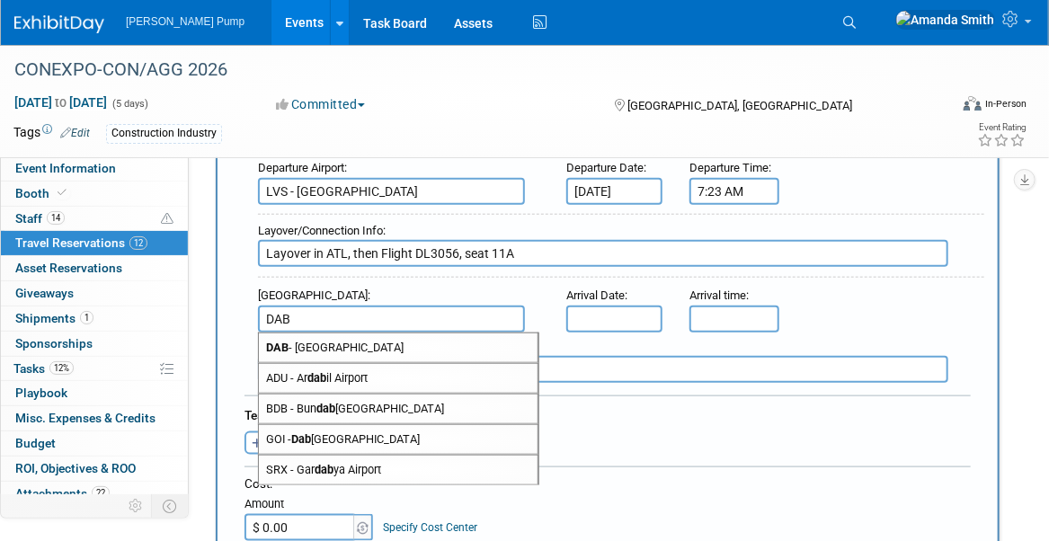
click at [392, 350] on span "DAB - Daytona Beach International Airport" at bounding box center [398, 347] width 279 height 29
type input "DAB - Daytona Beach International Airport"
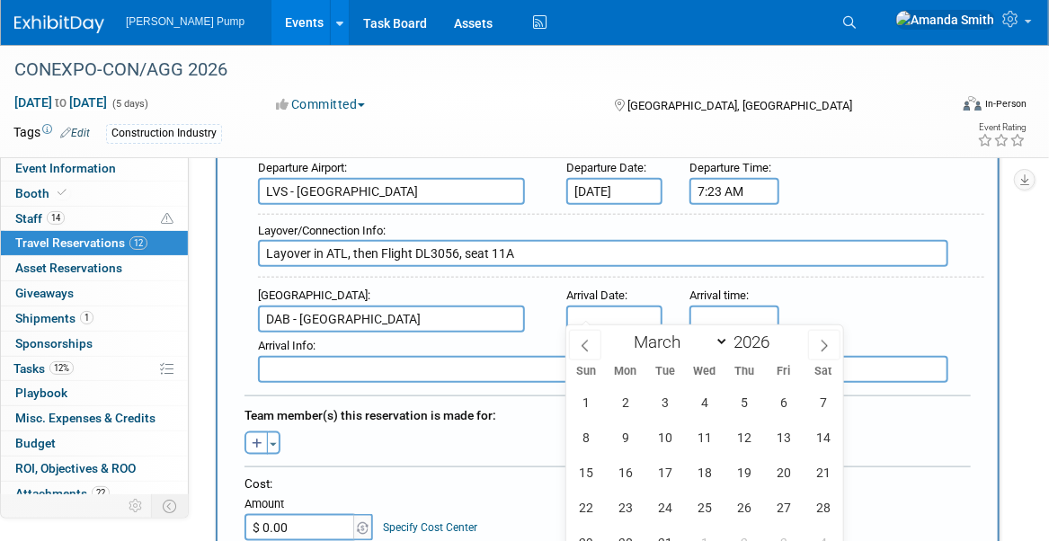
click at [587, 313] on input "text" at bounding box center [614, 319] width 96 height 27
click at [739, 397] on span "5" at bounding box center [743, 402] width 35 height 35
type input "Mar 5, 2026"
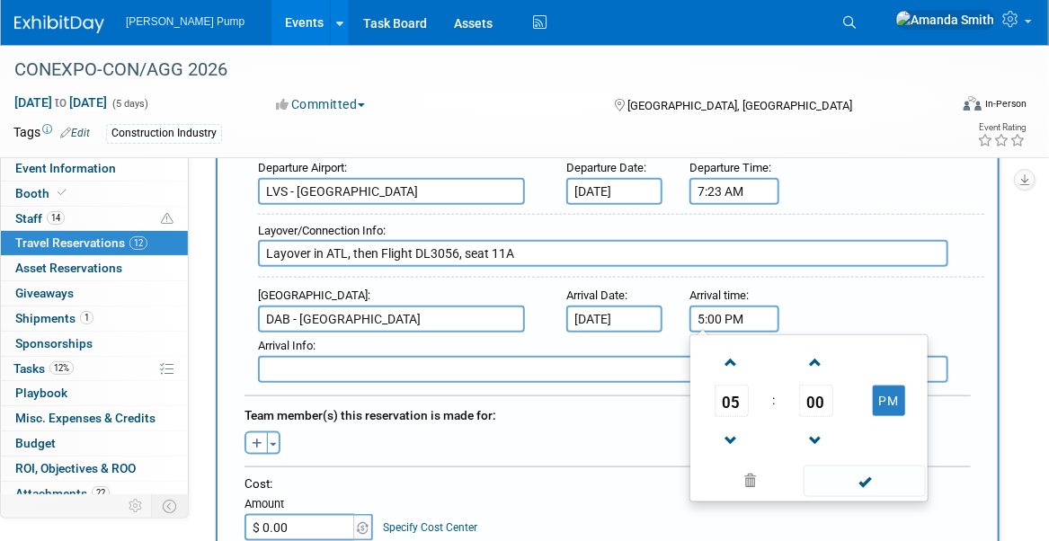
click at [726, 307] on input "5:00 PM" at bounding box center [734, 319] width 90 height 27
click at [814, 350] on span at bounding box center [815, 362] width 31 height 31
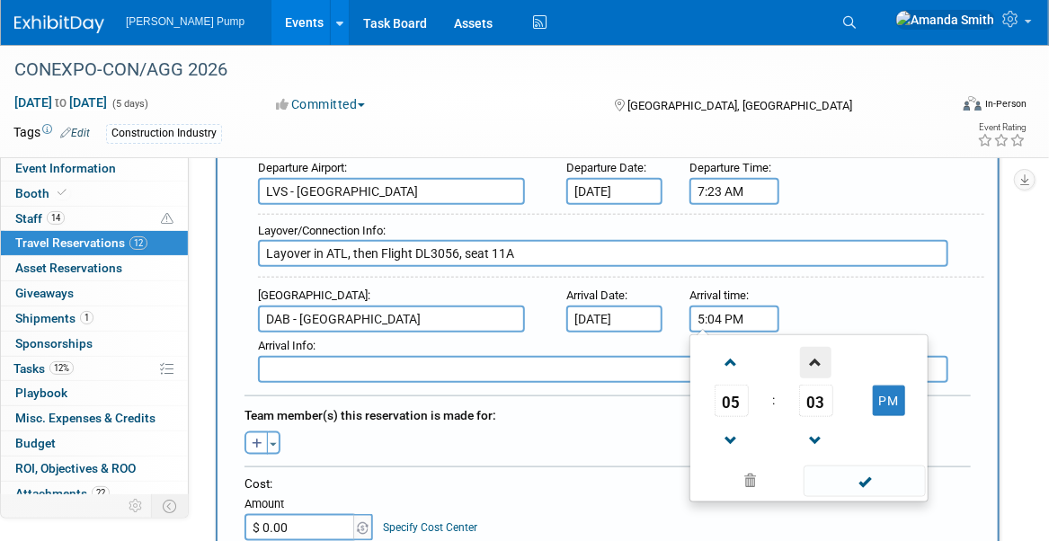
click at [814, 350] on span at bounding box center [815, 362] width 31 height 31
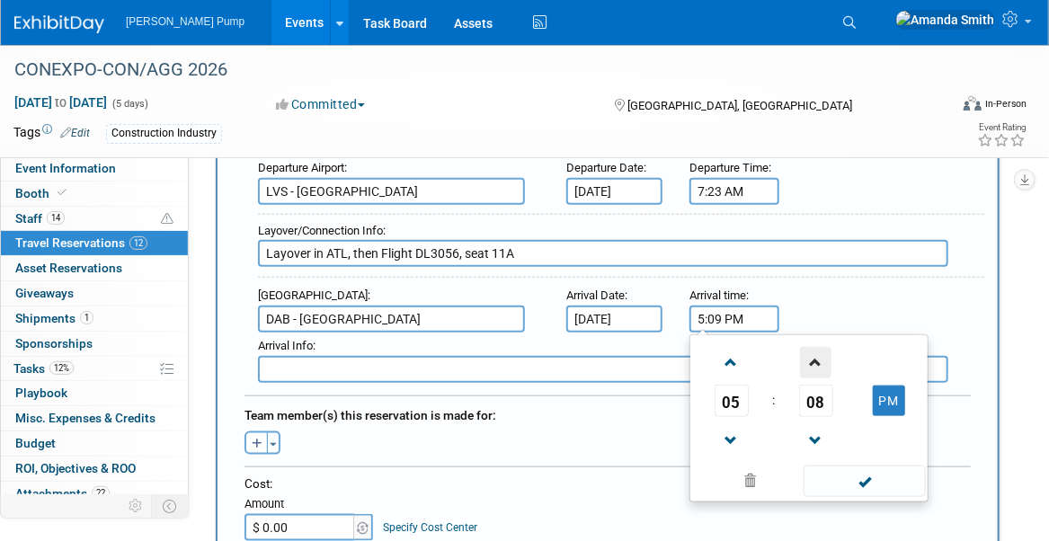
click at [814, 350] on span at bounding box center [815, 362] width 31 height 31
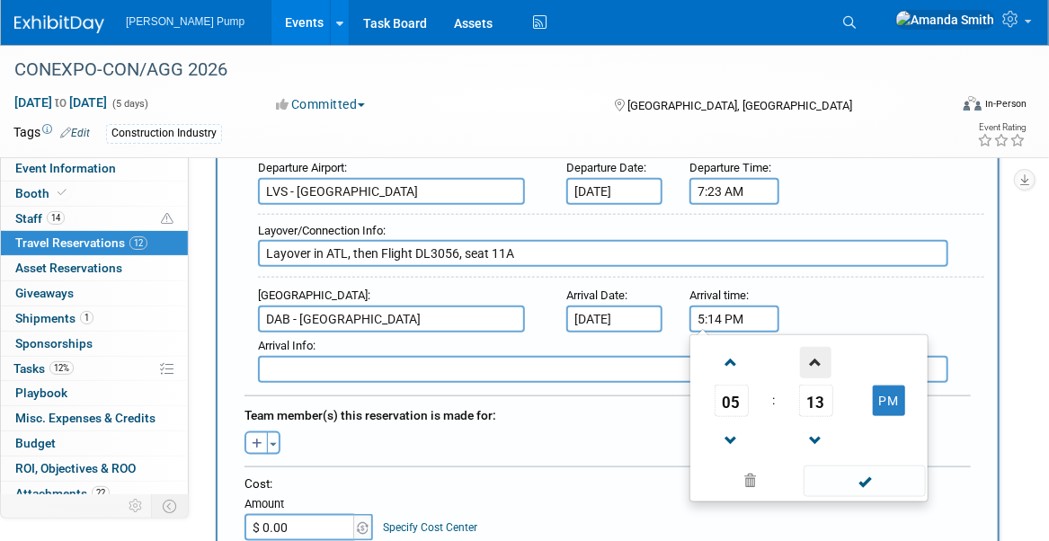
click at [814, 350] on span at bounding box center [815, 362] width 31 height 31
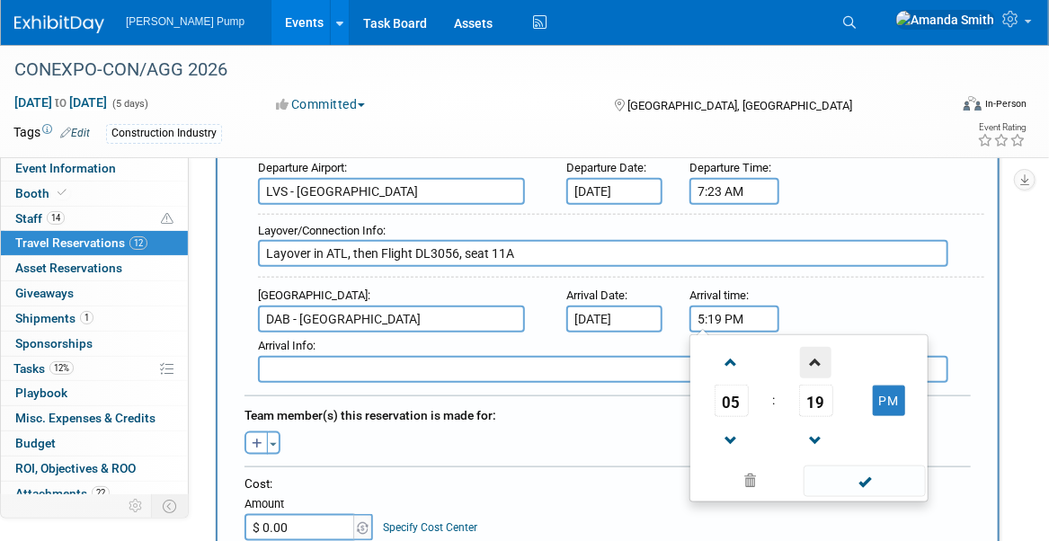
click at [814, 350] on span at bounding box center [815, 362] width 31 height 31
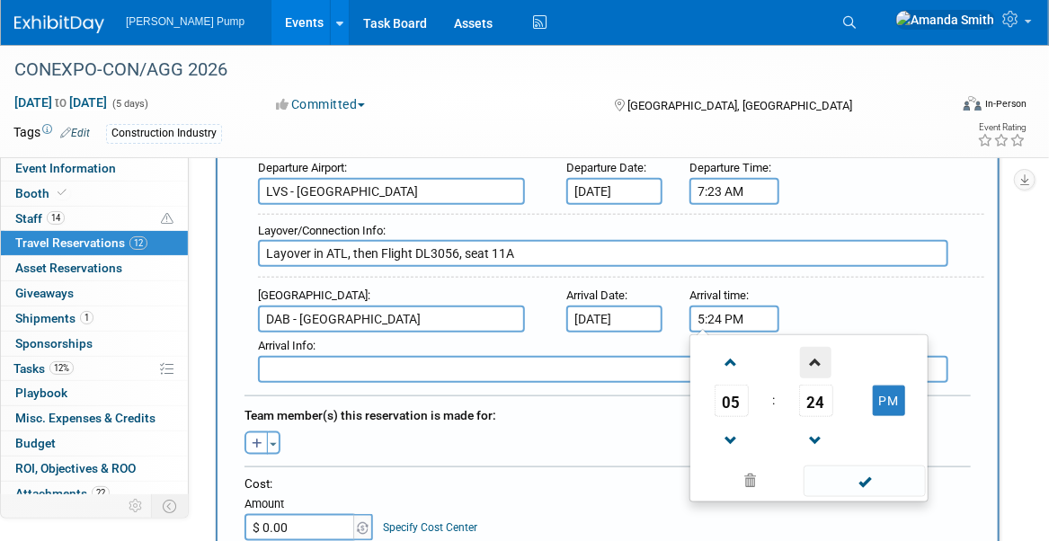
click at [814, 350] on span at bounding box center [815, 362] width 31 height 31
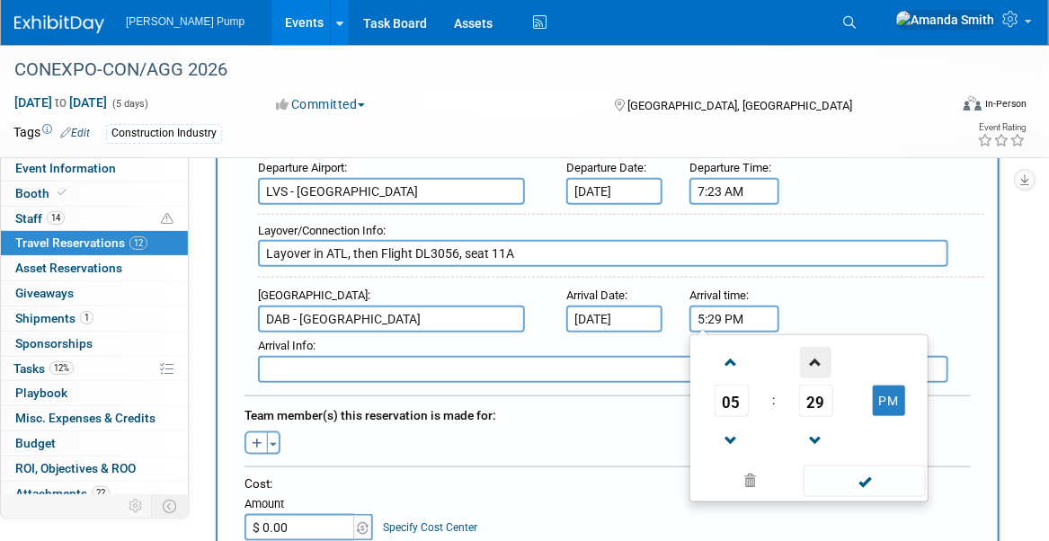
click at [814, 350] on span at bounding box center [815, 362] width 31 height 31
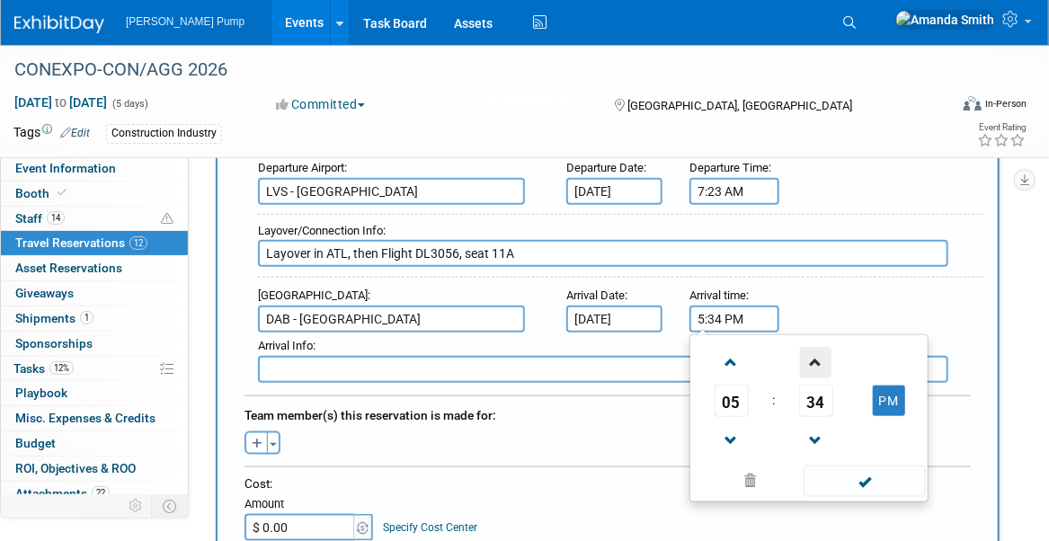
click at [814, 350] on span at bounding box center [815, 362] width 31 height 31
click at [815, 350] on span at bounding box center [815, 362] width 31 height 31
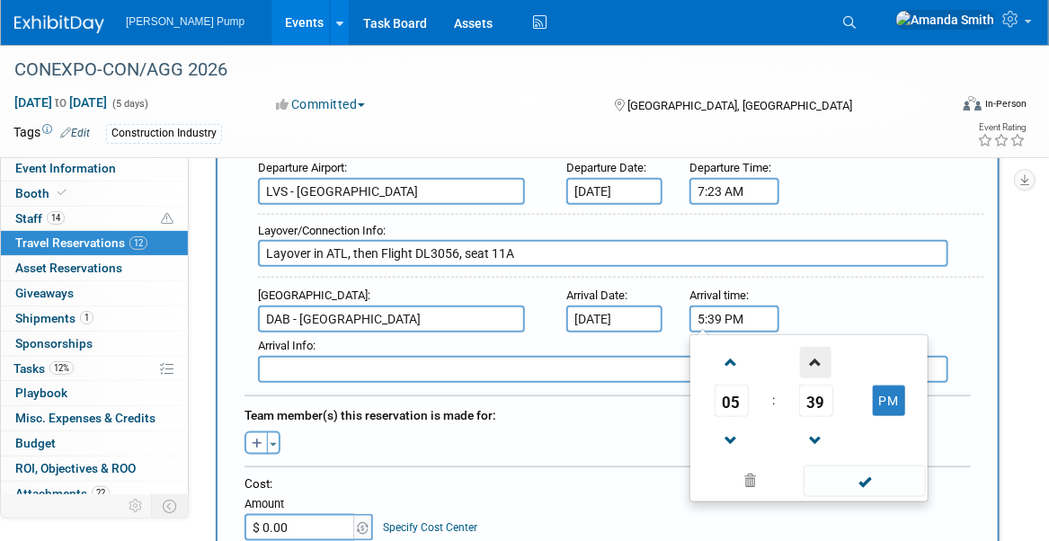
click at [815, 349] on span at bounding box center [815, 362] width 31 height 31
click at [815, 348] on span at bounding box center [815, 362] width 31 height 31
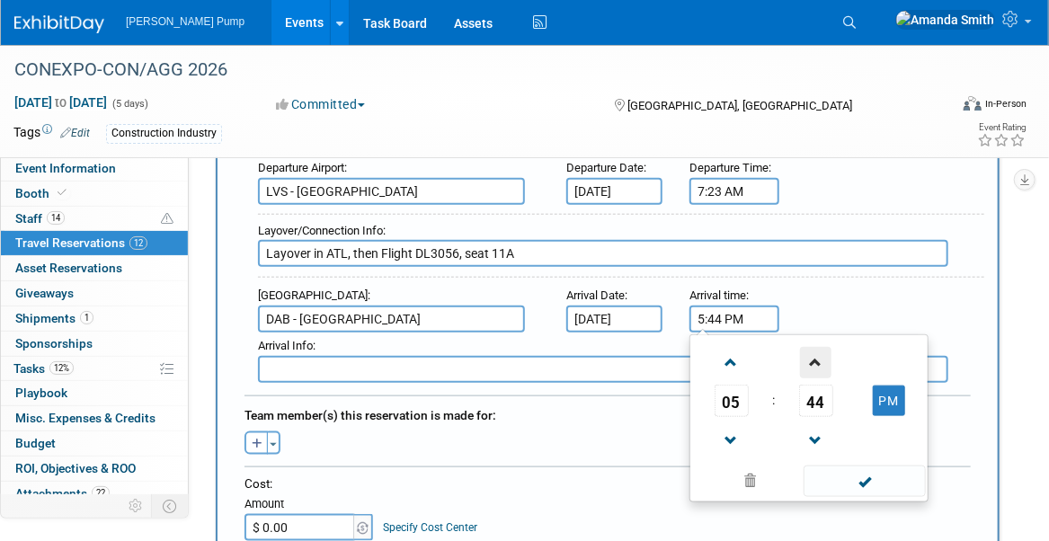
click at [815, 348] on span at bounding box center [815, 362] width 31 height 31
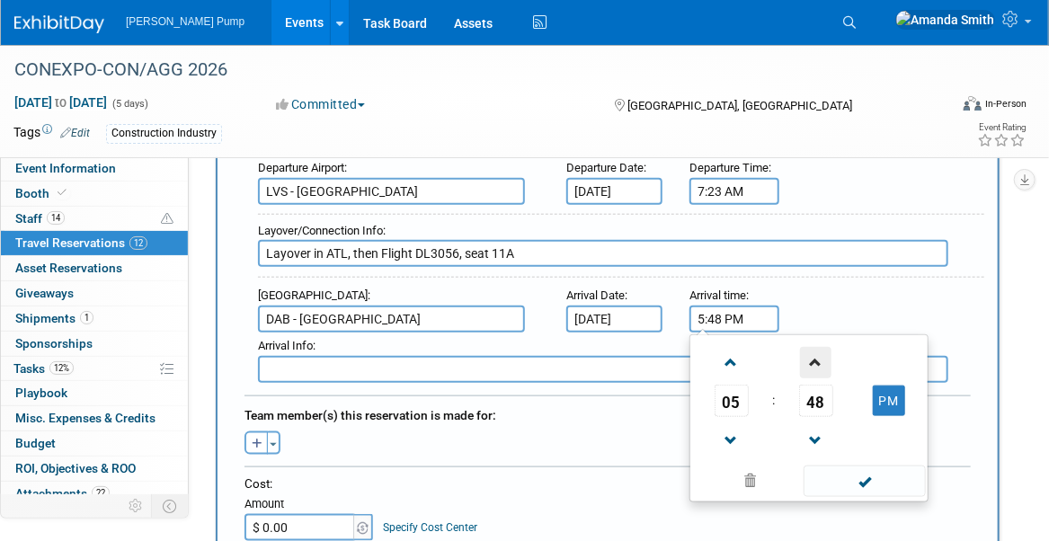
type input "5:49 PM"
click at [882, 466] on span at bounding box center [863, 481] width 121 height 31
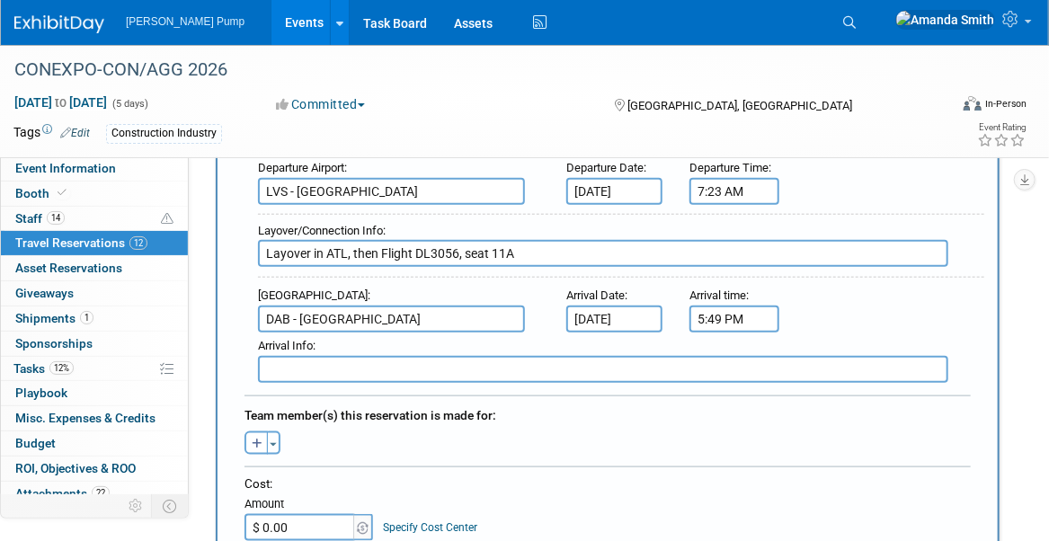
click at [881, 308] on div "Arrival Airport : DAB - Daytona Beach International Airport Arrival Date : Mar …" at bounding box center [614, 307] width 740 height 50
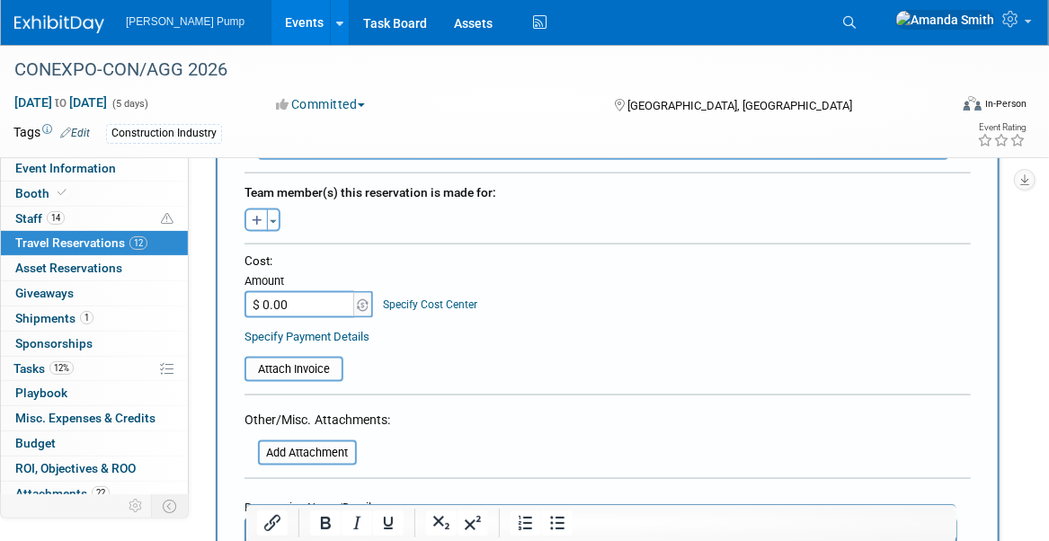
scroll to position [809, 0]
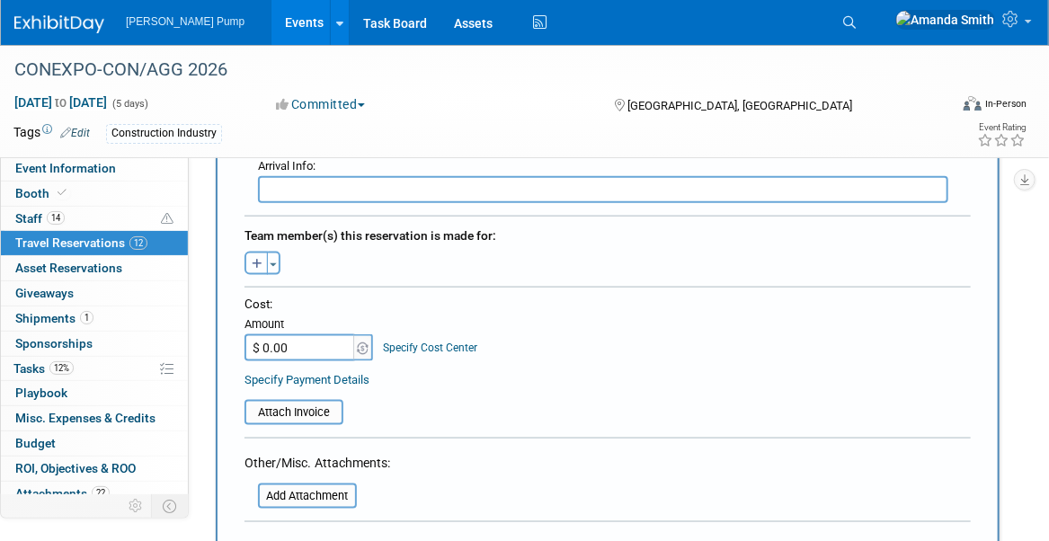
click at [256, 259] on icon "button" at bounding box center [257, 265] width 11 height 12
select select
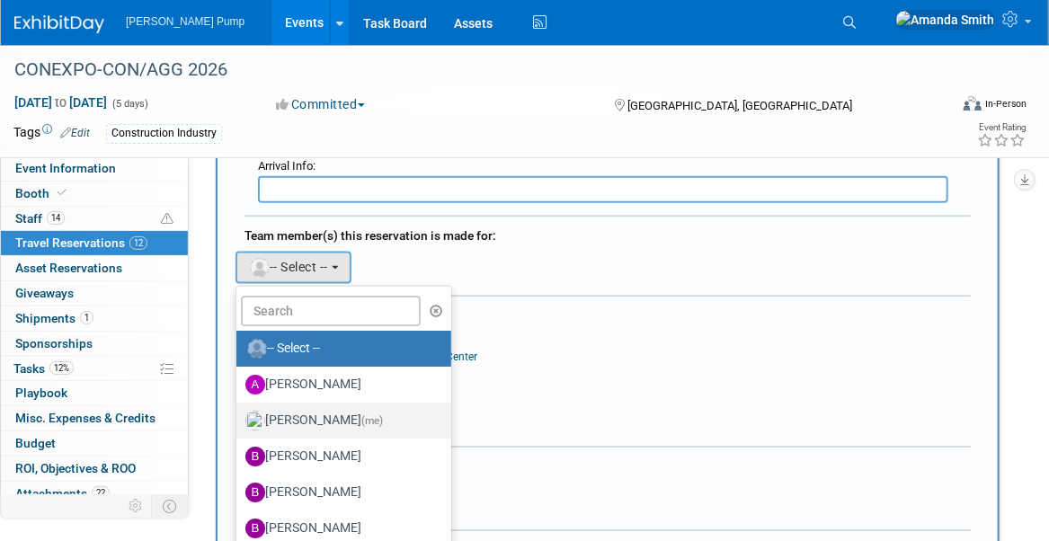
click at [326, 406] on label "Amanda Smith (me)" at bounding box center [339, 420] width 188 height 29
click at [239, 412] on input "Amanda Smith (me)" at bounding box center [233, 418] width 12 height 12
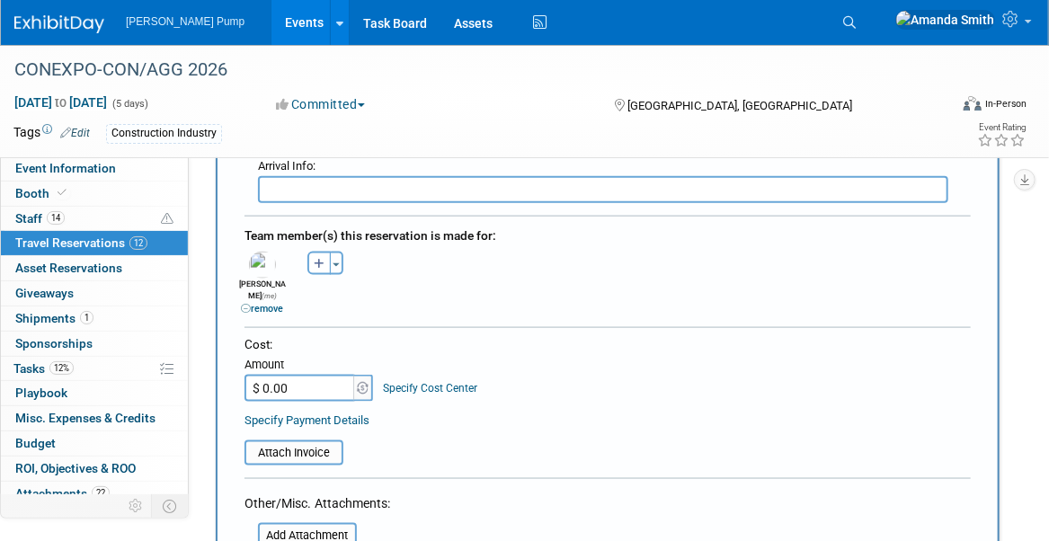
click at [598, 336] on div "Cost:" at bounding box center [607, 344] width 726 height 17
click at [297, 442] on input "file" at bounding box center [235, 453] width 214 height 22
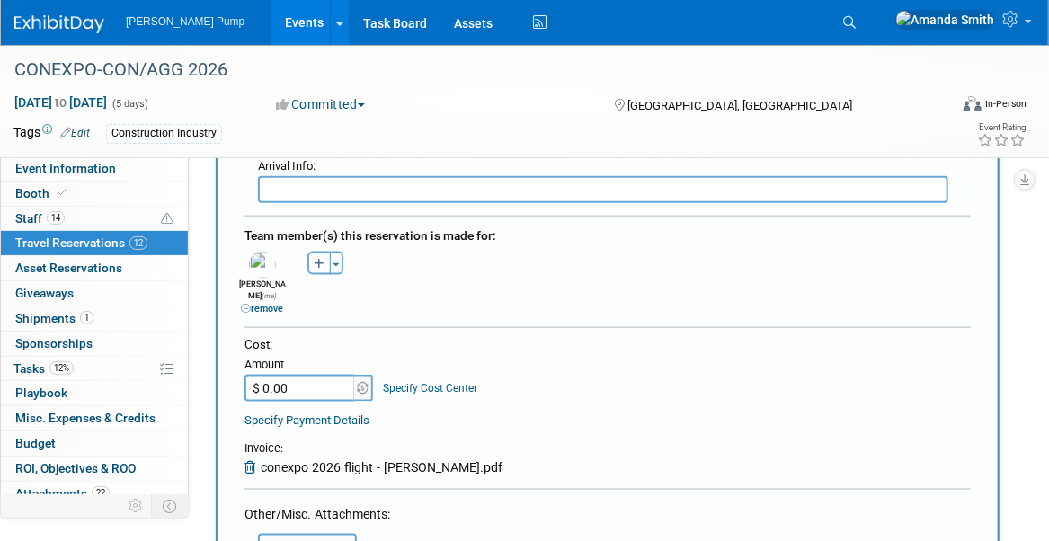
click at [311, 375] on input "$ 0.00" at bounding box center [300, 388] width 112 height 27
type input "$ 892.37"
click at [597, 424] on table "Attach Invoice Invoice: conexpo 2026 flight - amanda smith.pdf" at bounding box center [607, 450] width 726 height 52
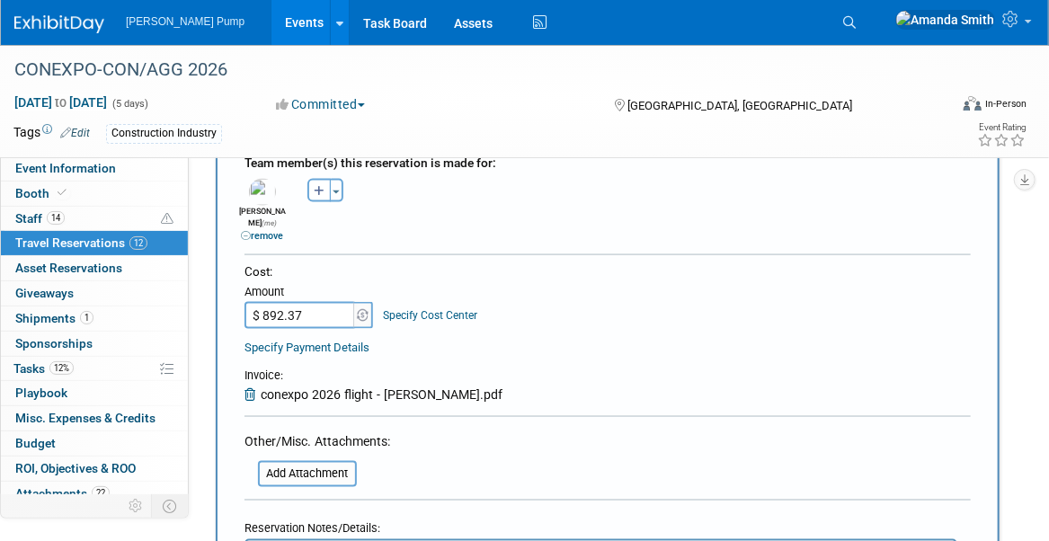
scroll to position [1078, 0]
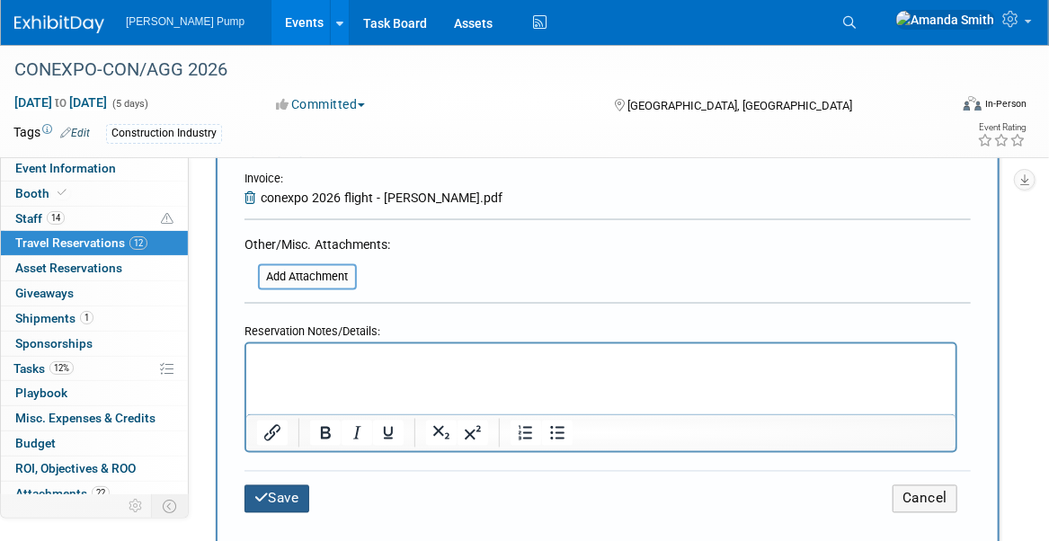
click at [299, 485] on button "Save" at bounding box center [276, 499] width 65 height 28
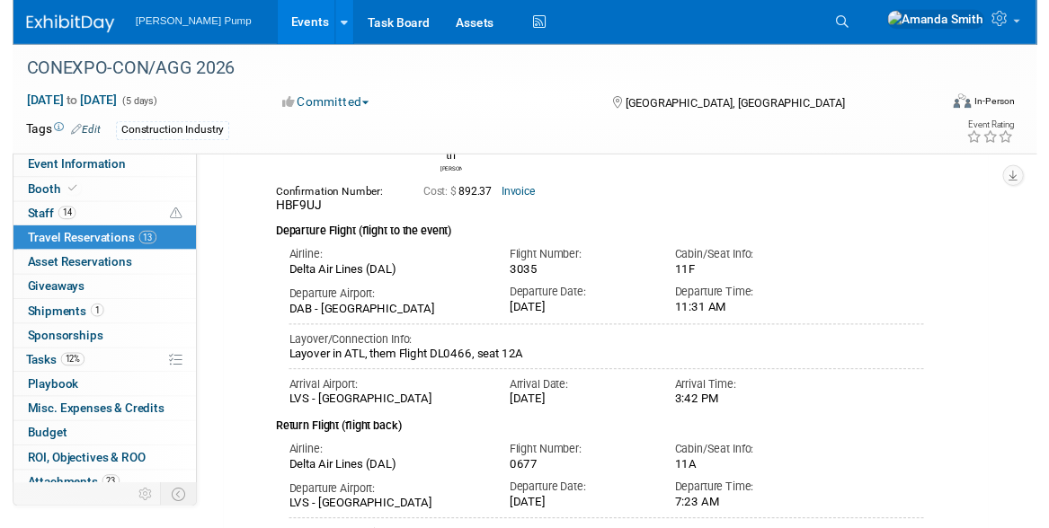
scroll to position [0, 0]
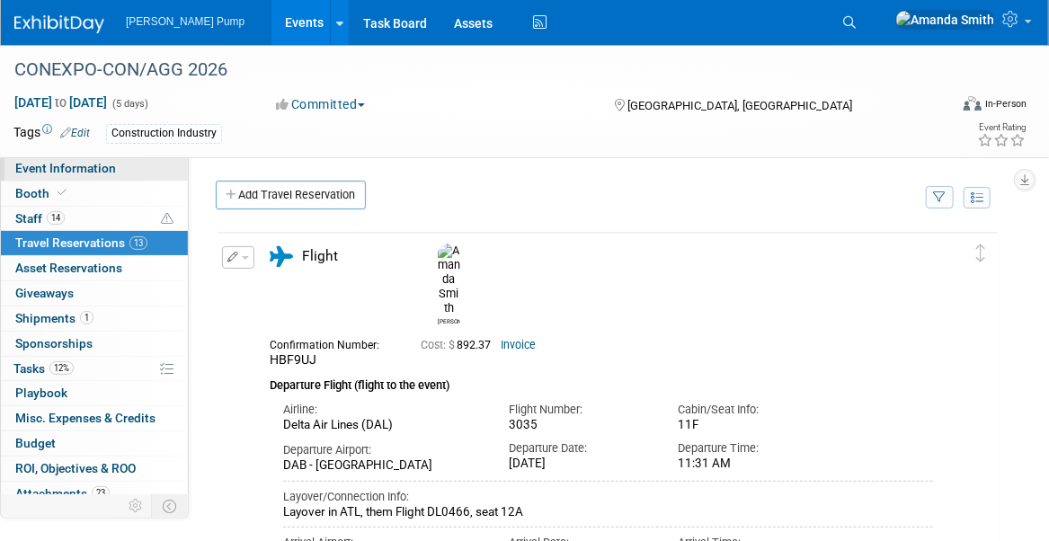
click at [58, 174] on span "Event Information" at bounding box center [65, 168] width 101 height 14
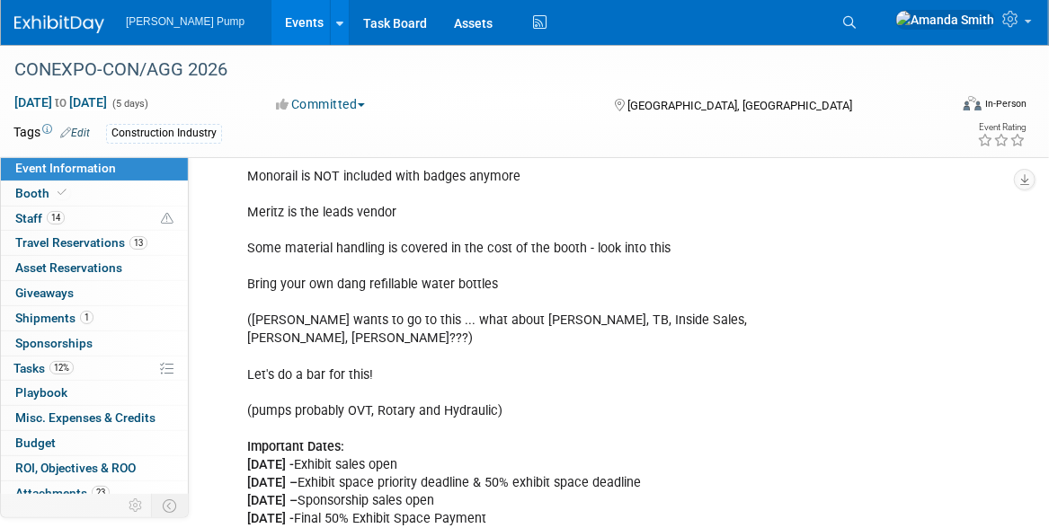
scroll to position [671, 0]
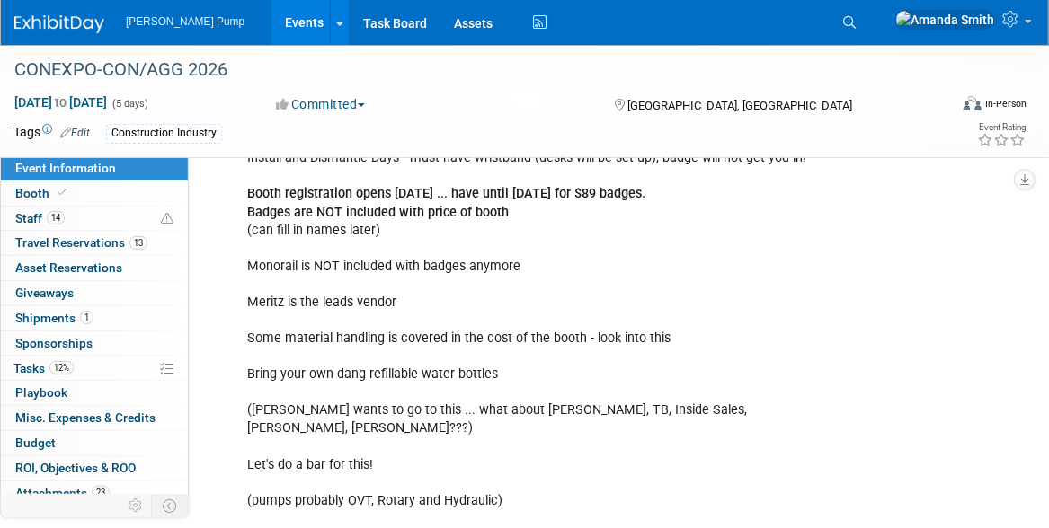
click at [326, 136] on link "Edit" at bounding box center [312, 129] width 30 height 13
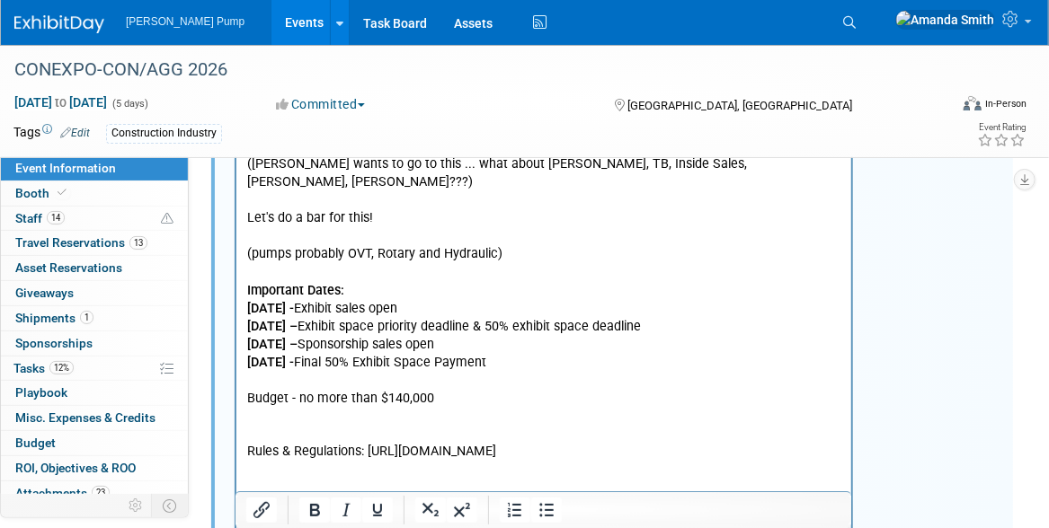
scroll to position [941, 0]
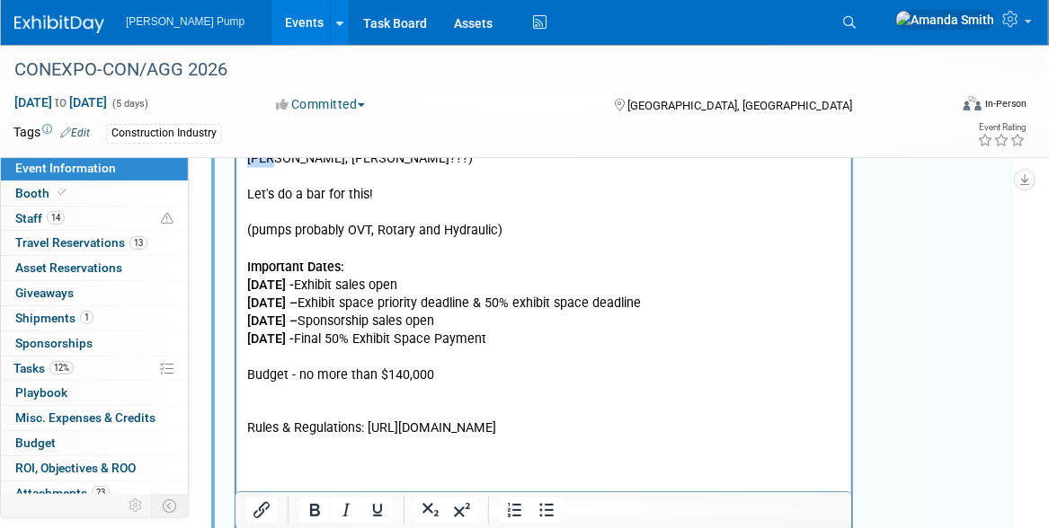
drag, startPoint x: 760, startPoint y: 143, endPoint x: 242, endPoint y: 134, distance: 518.6
click at [242, 134] on html "Install and Dismantle Days - must have wristband (desks will be set up), badge …" at bounding box center [542, 156] width 615 height 566
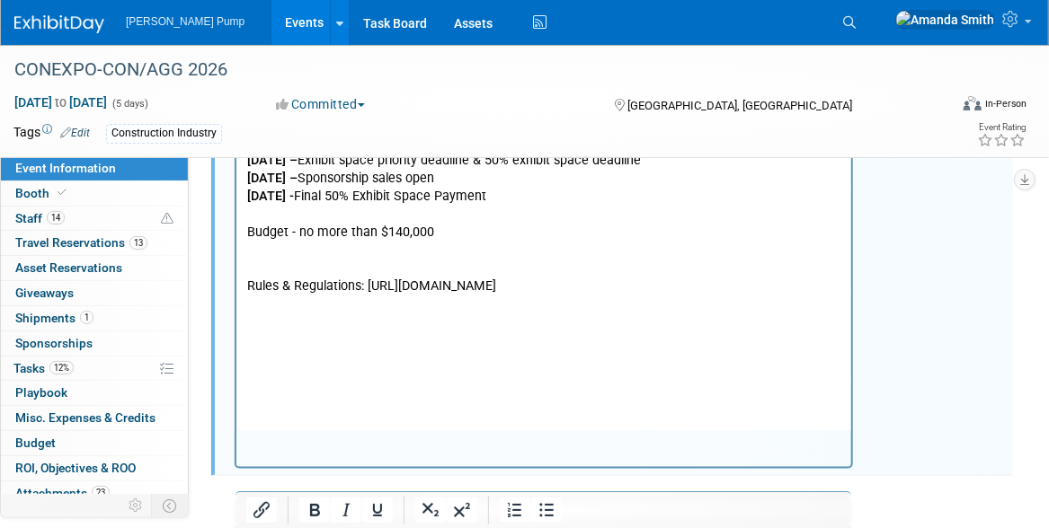
scroll to position [1031, 0]
drag, startPoint x: 544, startPoint y: 195, endPoint x: 236, endPoint y: 122, distance: 315.8
click at [236, 122] on html "Install and Dismantle Days - must have wristband (desks will be set up), badge …" at bounding box center [542, 39] width 615 height 512
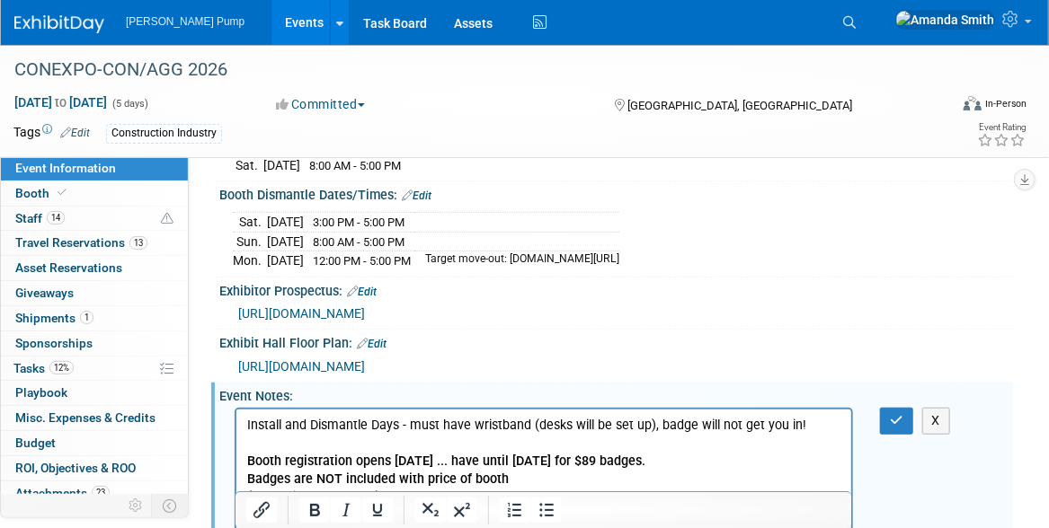
scroll to position [402, 0]
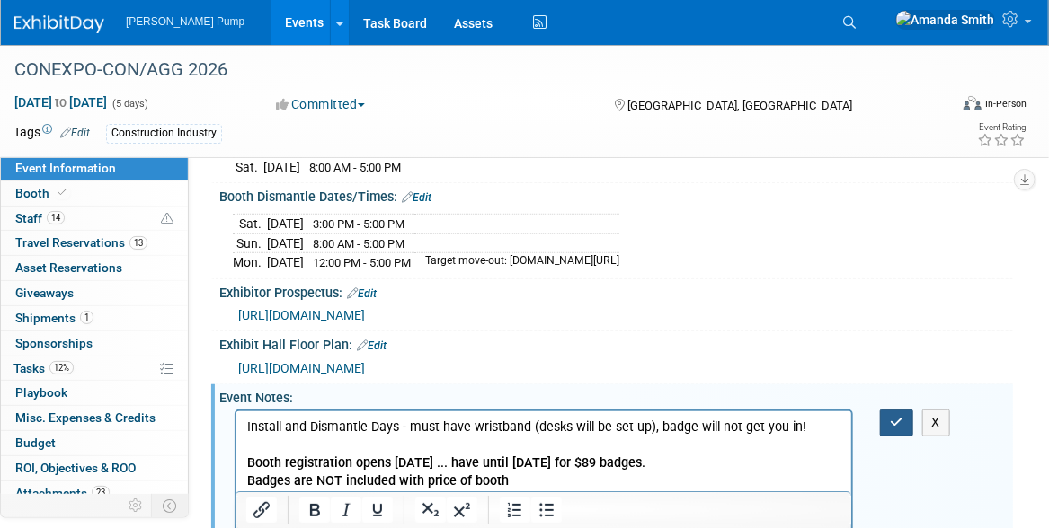
drag, startPoint x: 899, startPoint y: 505, endPoint x: 866, endPoint y: 492, distance: 35.0
click at [899, 436] on button "button" at bounding box center [896, 423] width 33 height 26
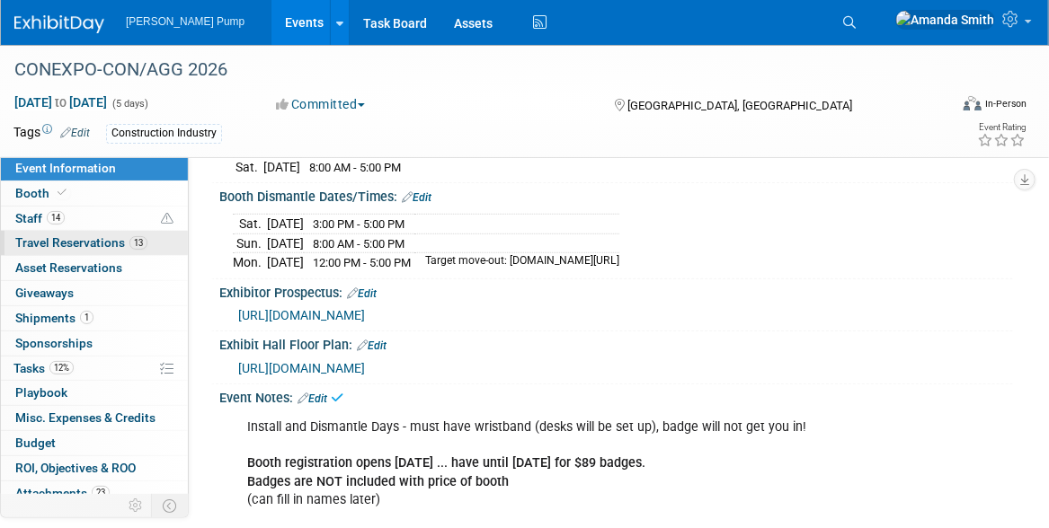
click at [26, 245] on span "Travel Reservations 13" at bounding box center [81, 242] width 132 height 14
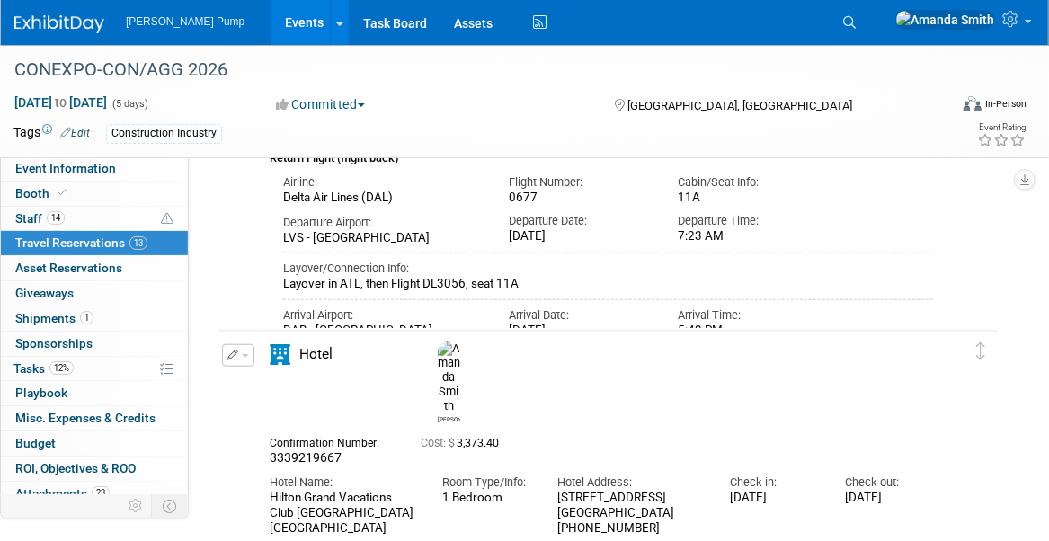
scroll to position [539, 0]
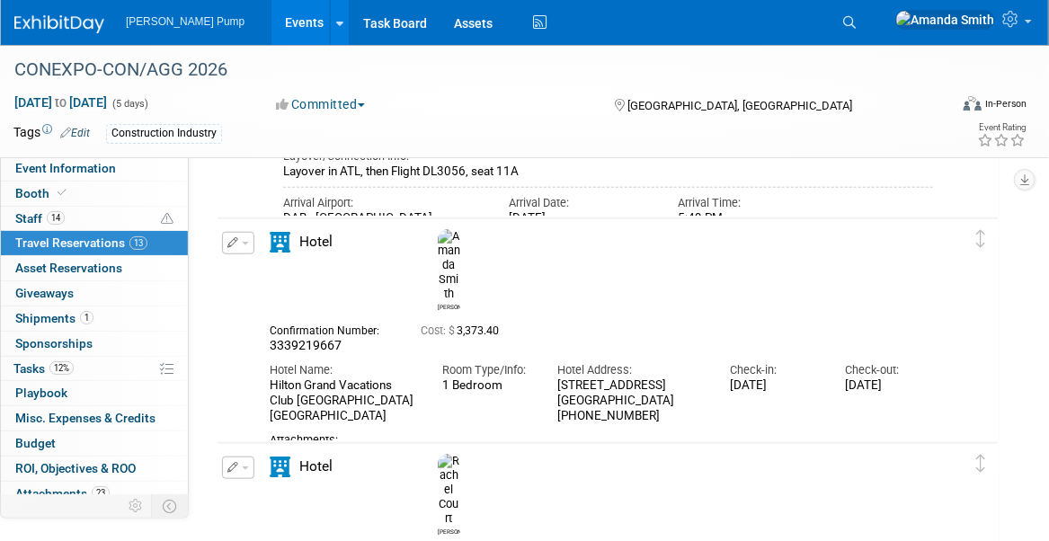
click at [226, 239] on button "button" at bounding box center [238, 243] width 32 height 22
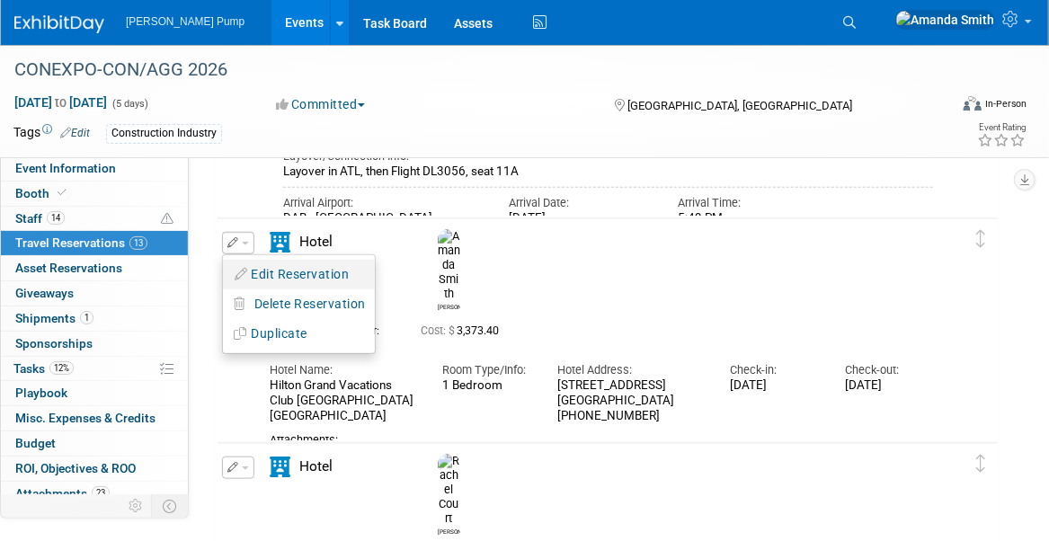
click at [245, 269] on icon "button" at bounding box center [242, 274] width 14 height 13
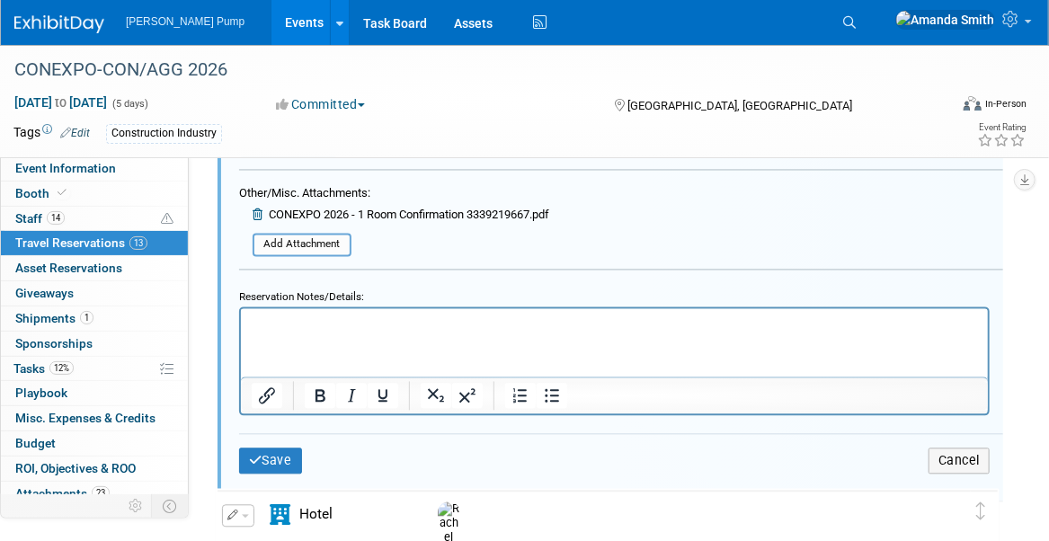
scroll to position [1361, 0]
click at [454, 331] on html at bounding box center [613, 318] width 747 height 24
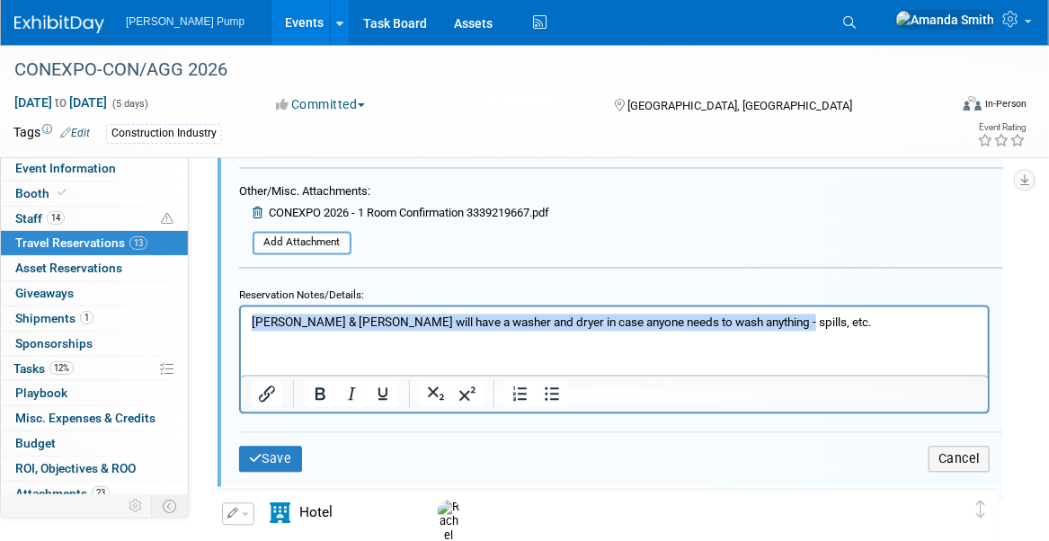
drag, startPoint x: 846, startPoint y: 326, endPoint x: 233, endPoint y: 291, distance: 613.9
click at [240, 306] on html "Amanda & Rachel will have a washer and dryer in case anyone needs to wash anyth…" at bounding box center [613, 318] width 747 height 24
click at [315, 384] on icon "Bold" at bounding box center [320, 395] width 22 height 22
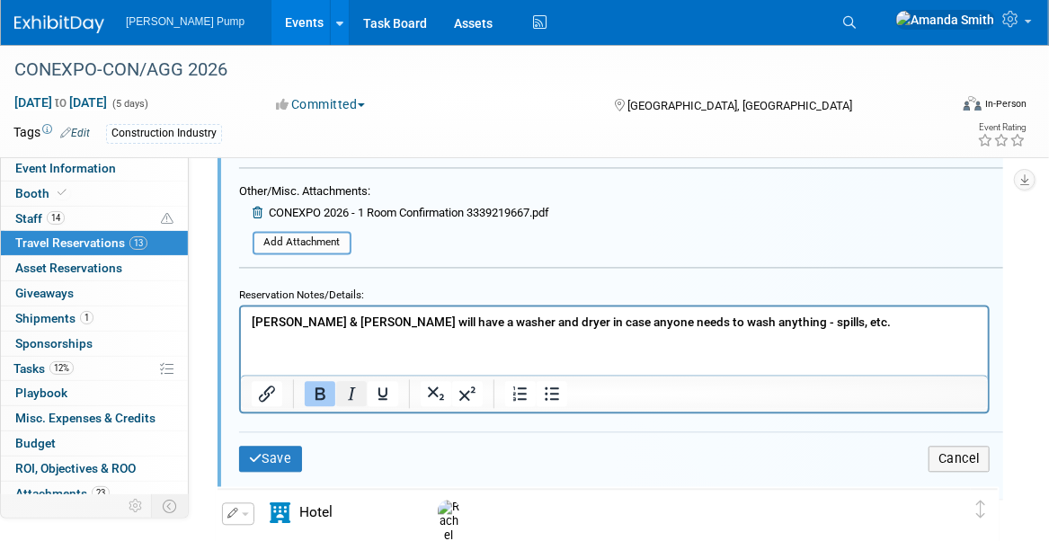
click at [355, 384] on icon "Italic" at bounding box center [352, 395] width 22 height 22
click at [287, 447] on button "Save" at bounding box center [270, 460] width 63 height 26
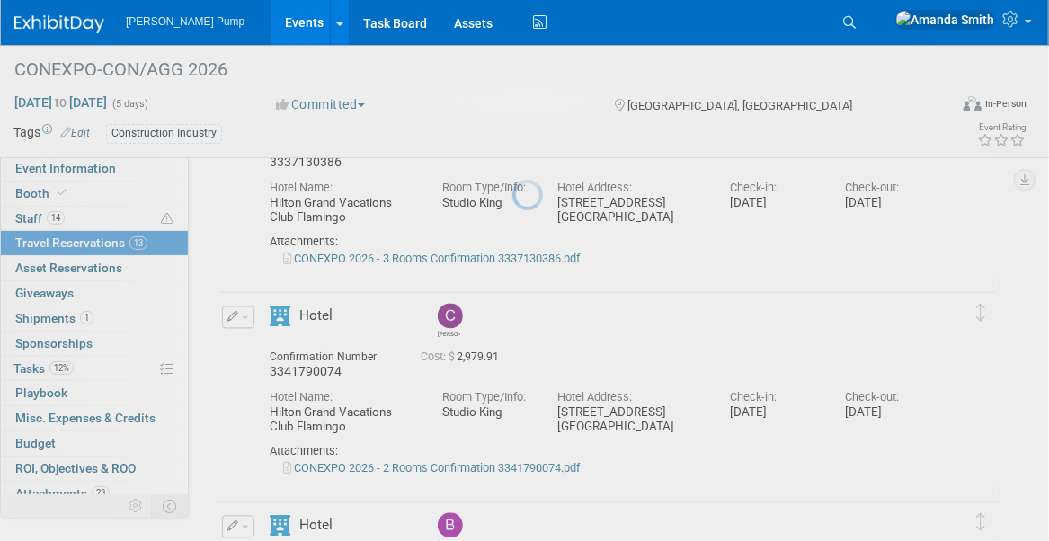
click at [524, 436] on div "Hotel Name: Hilton Grand Vacations Club Flamingo Room Type/Info: Studio King Ho…" at bounding box center [601, 408] width 690 height 55
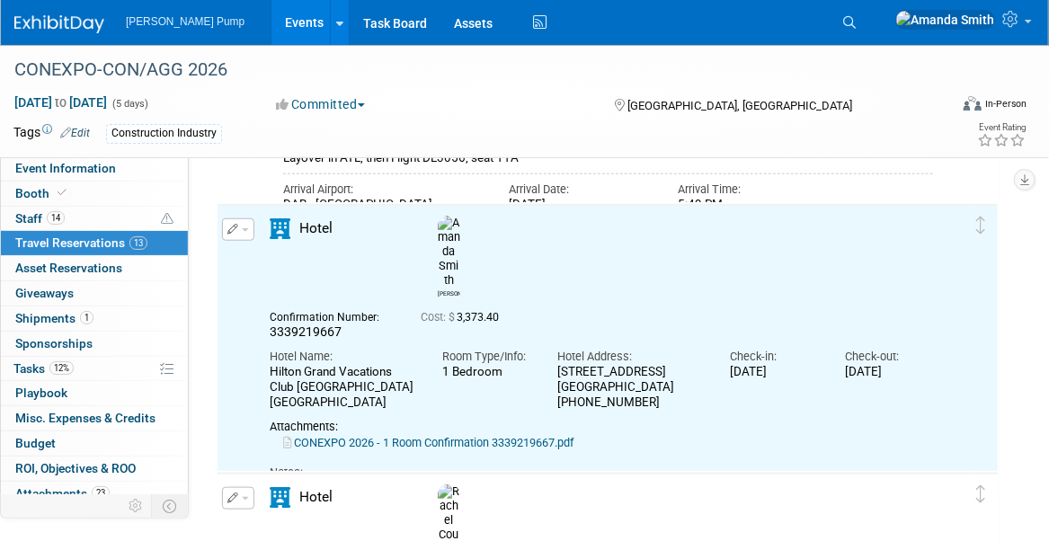
scroll to position [0, 0]
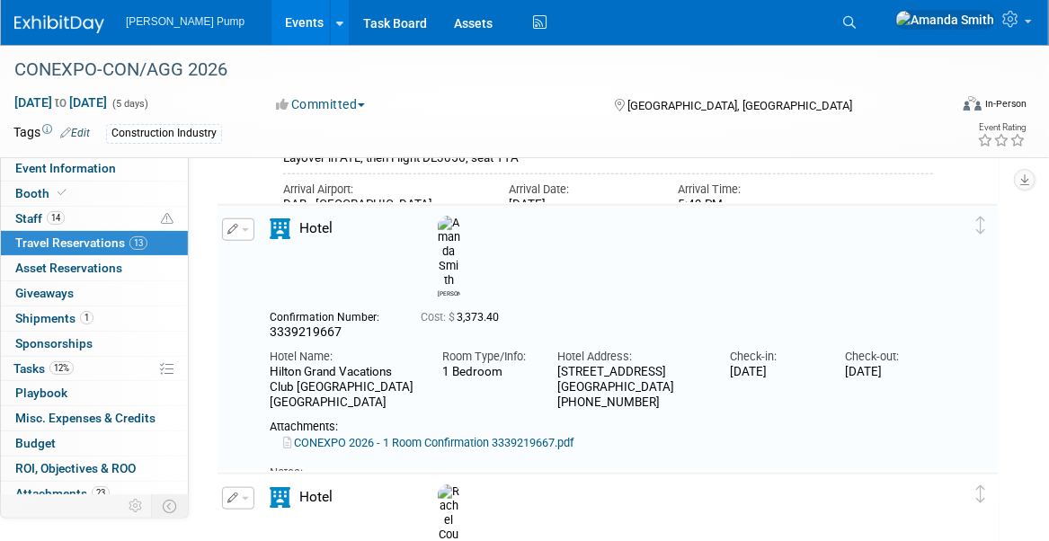
click at [944, 182] on div "Arrival Airport: DAB - Daytona Beach International Airport Arrival Date: Thu. M…" at bounding box center [608, 189] width 677 height 47
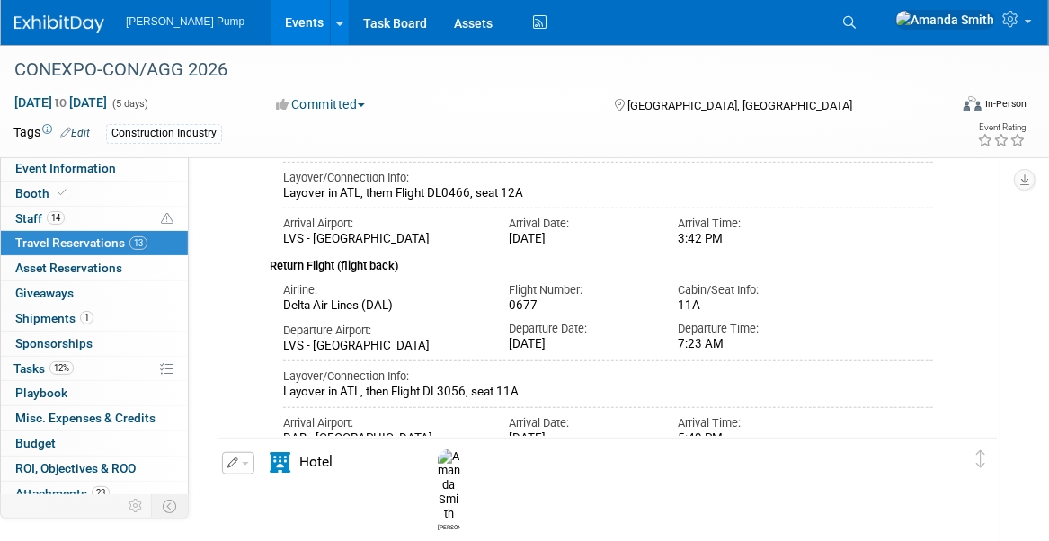
scroll to position [283, 0]
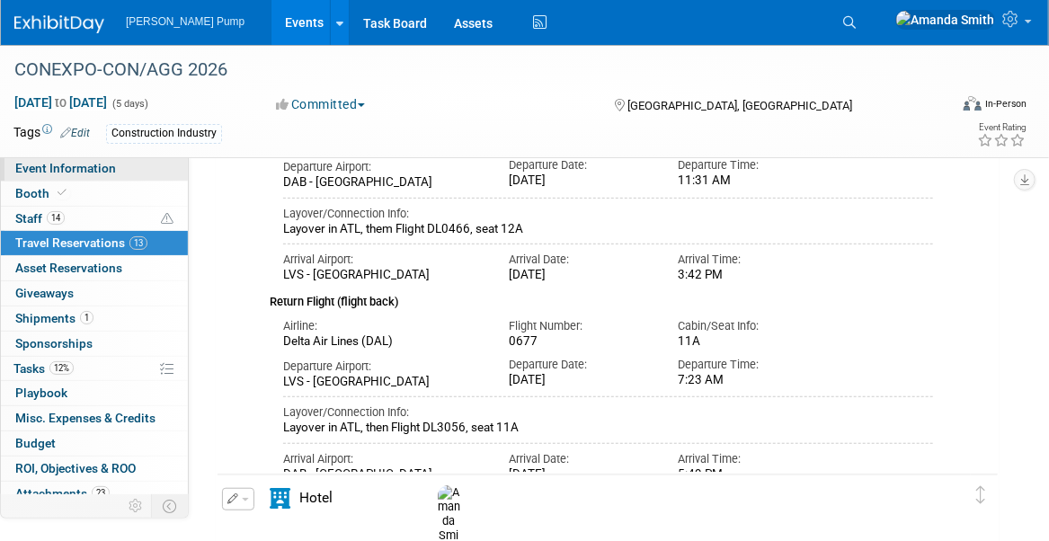
click at [56, 164] on span "Event Information" at bounding box center [65, 168] width 101 height 14
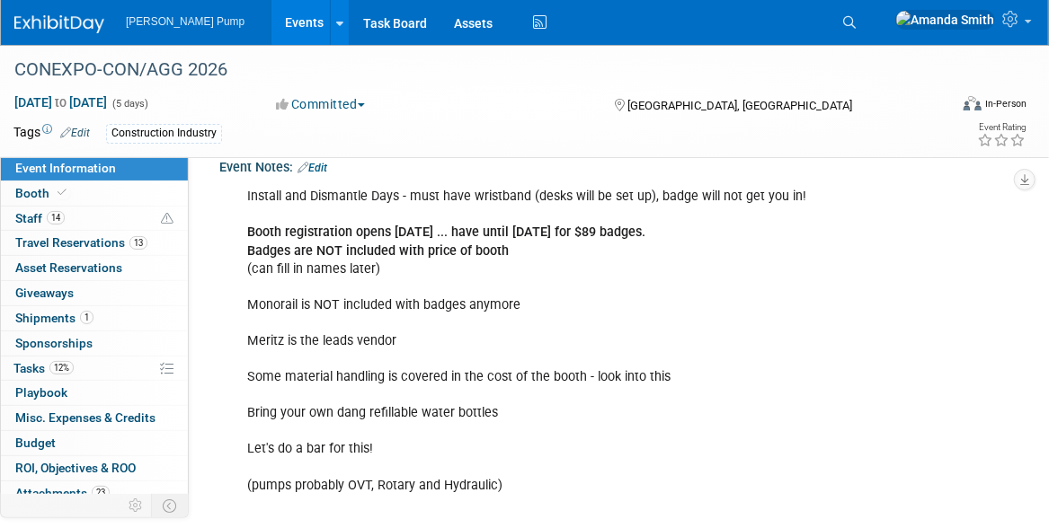
scroll to position [545, 0]
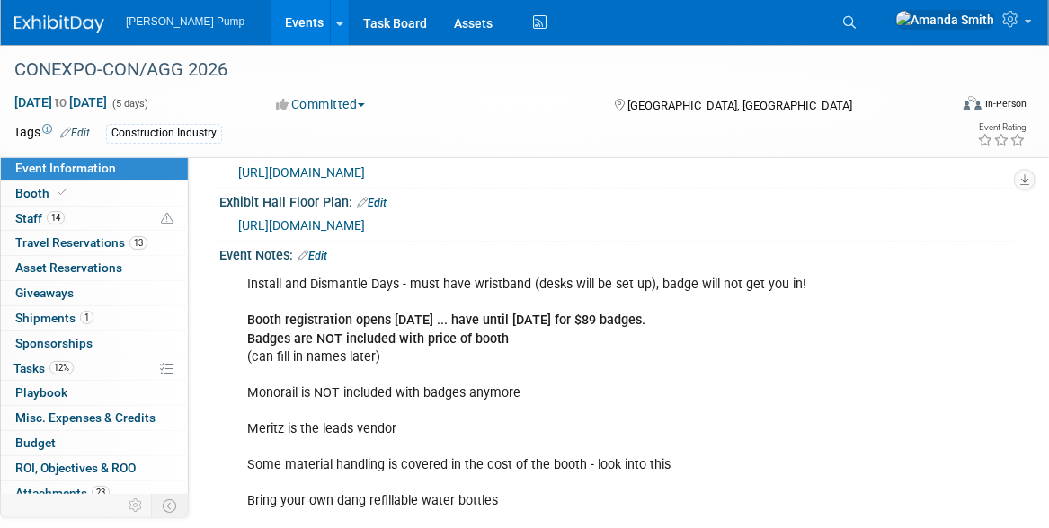
click at [727, 449] on div "Install and Dismantle Days - must have wristband (desks will be set up), badge …" at bounding box center [544, 483] width 618 height 433
click at [829, 436] on div "Install and Dismantle Days - must have wristband (desks will be set up), badge …" at bounding box center [544, 483] width 618 height 433
click at [69, 486] on span "Attachments 23" at bounding box center [62, 493] width 94 height 14
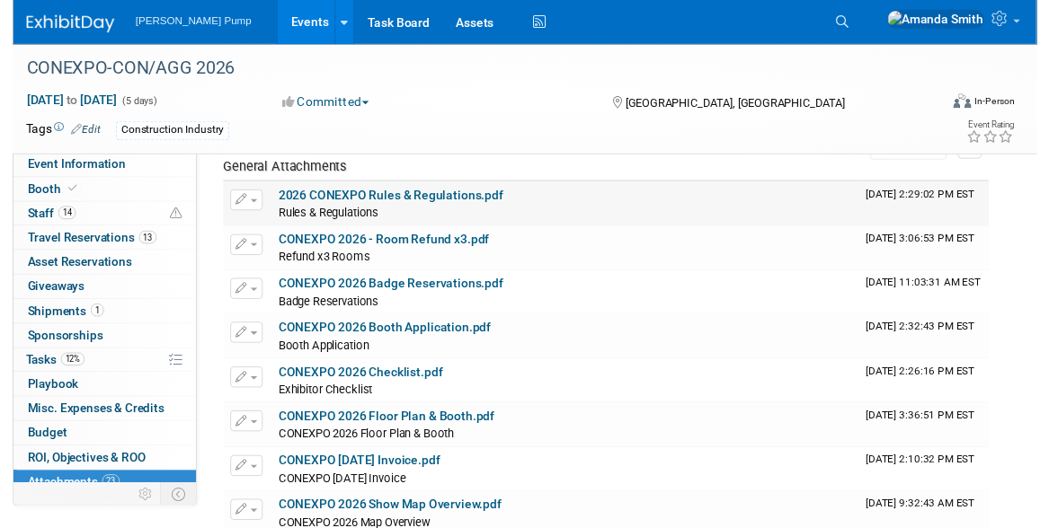
scroll to position [0, 0]
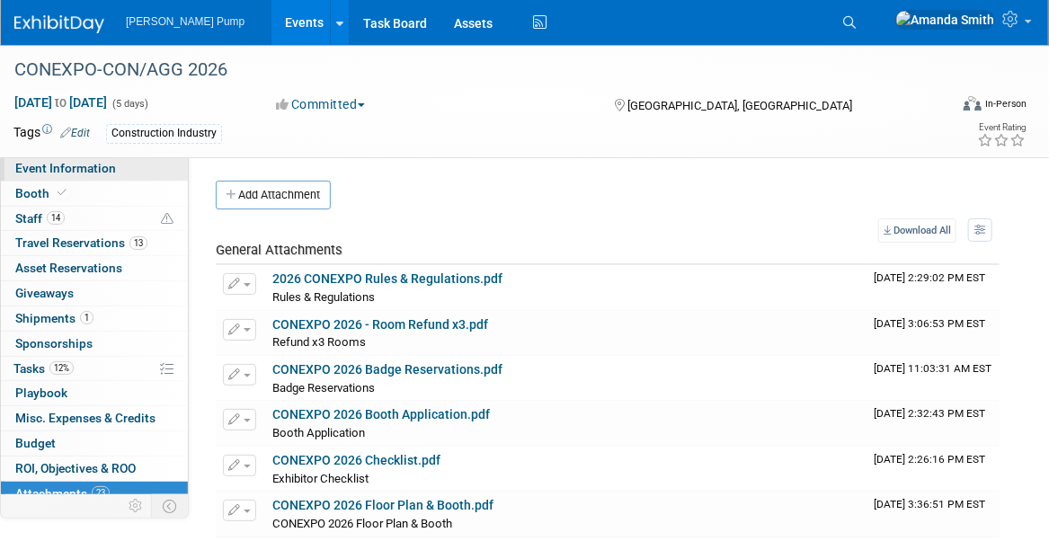
click at [51, 168] on span "Event Information" at bounding box center [65, 168] width 101 height 14
